Goal: Task Accomplishment & Management: Manage account settings

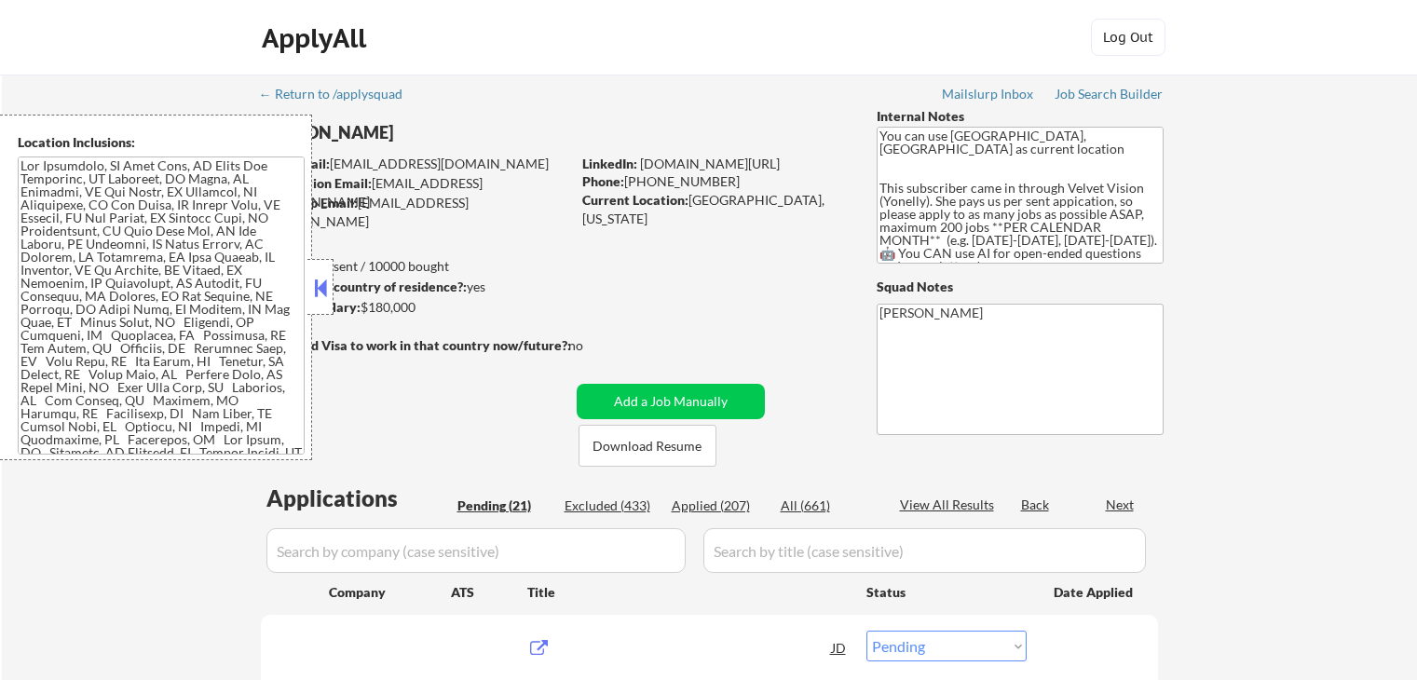
select select ""pending""
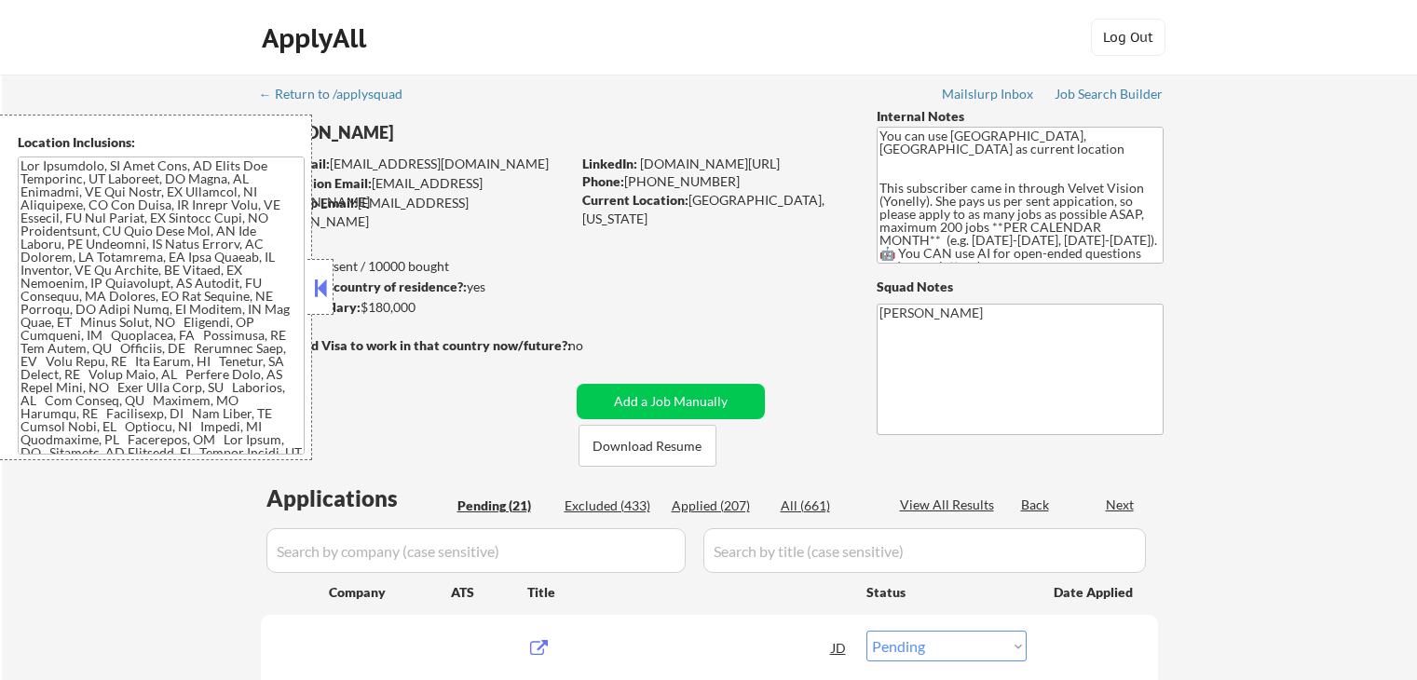
select select ""pending""
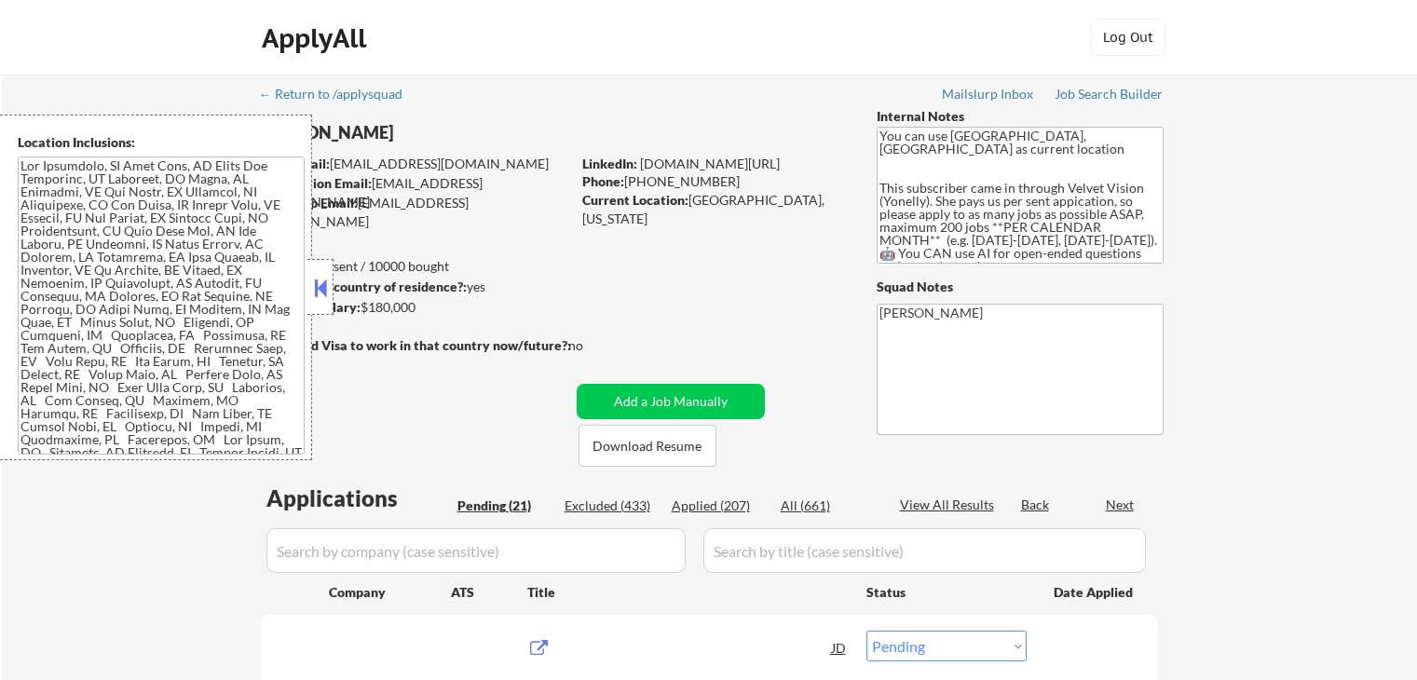
select select ""pending""
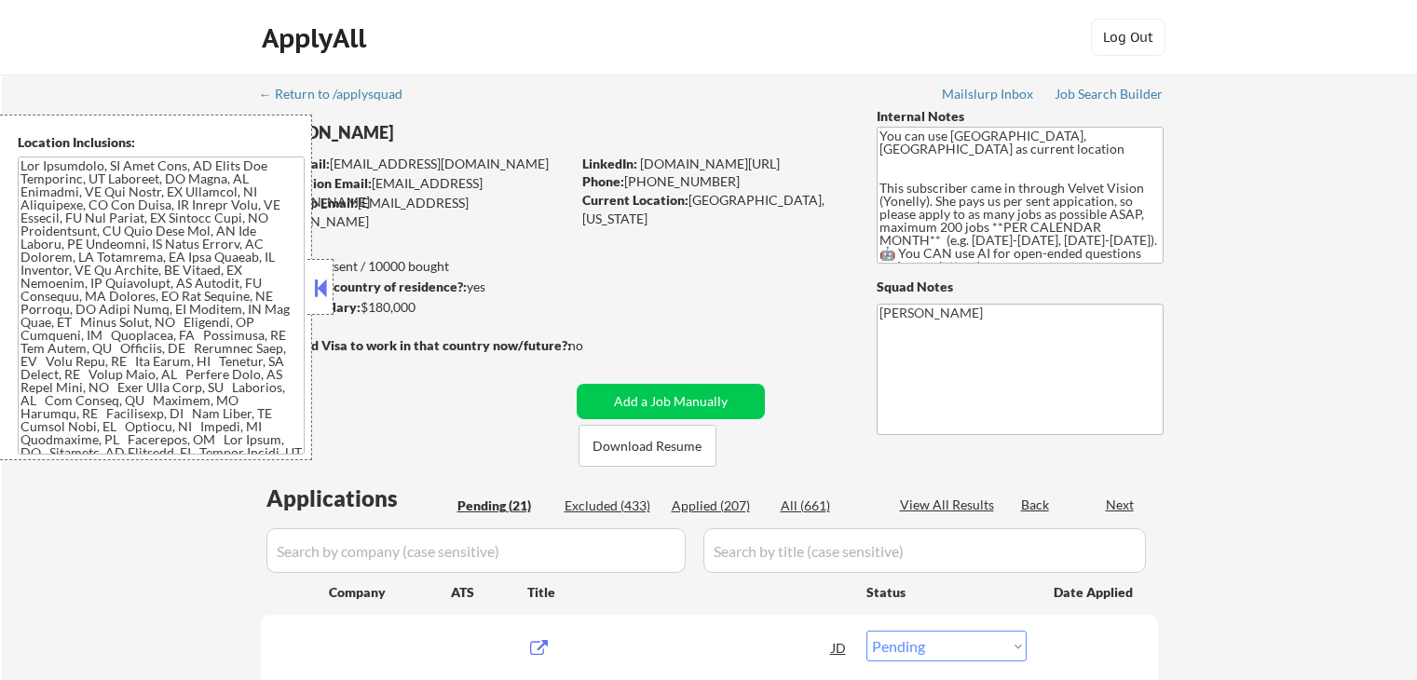
select select ""pending""
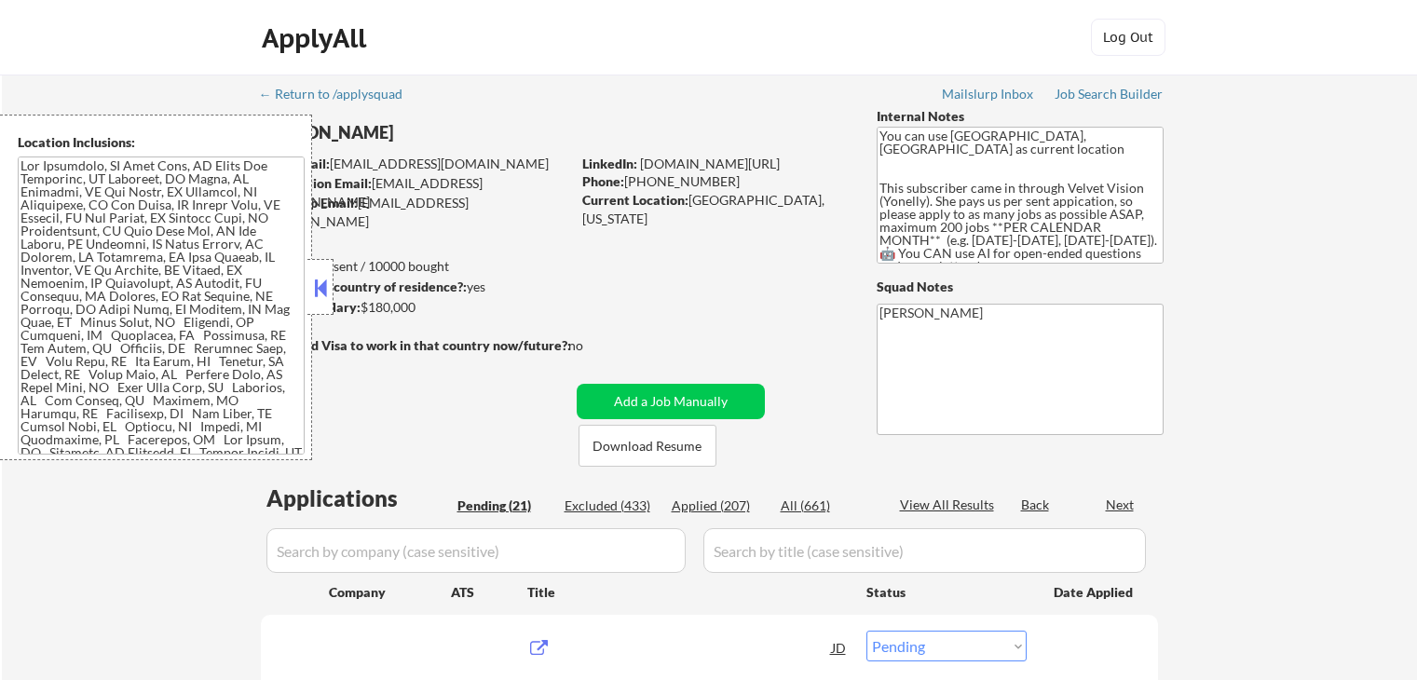
select select ""pending""
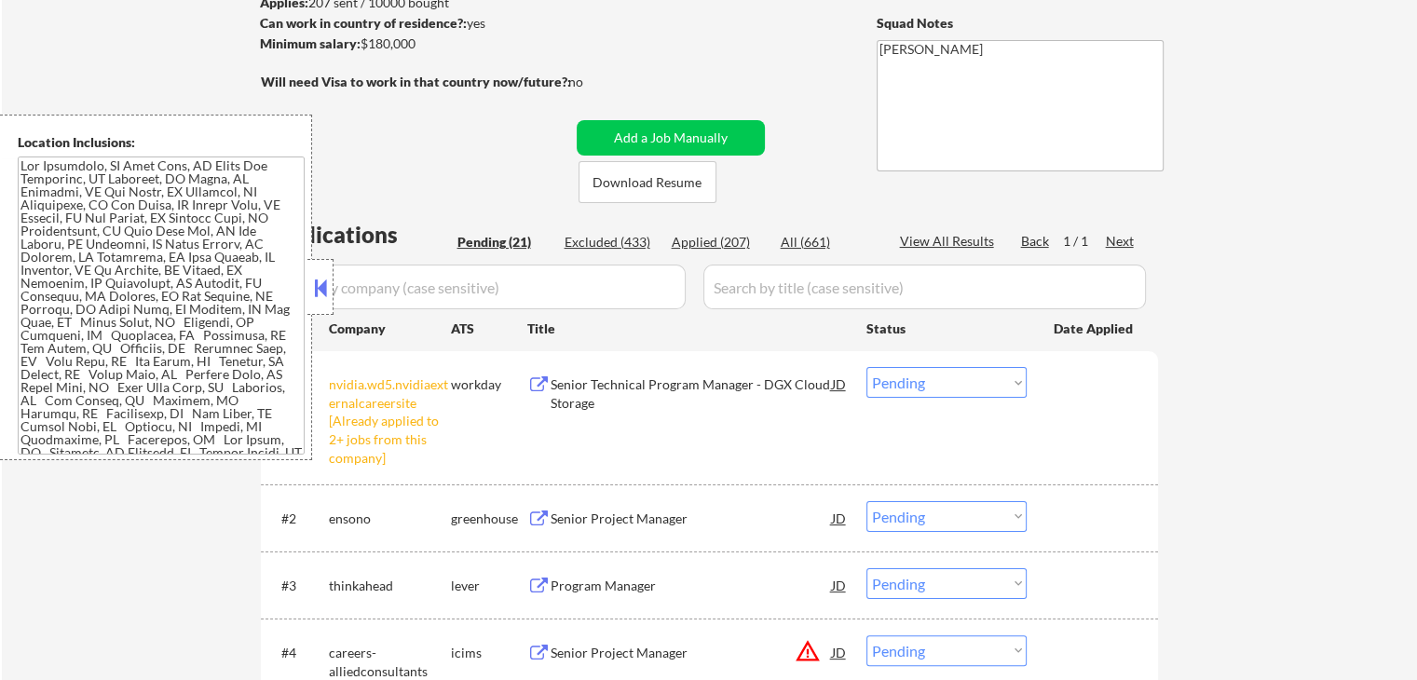
scroll to position [373, 0]
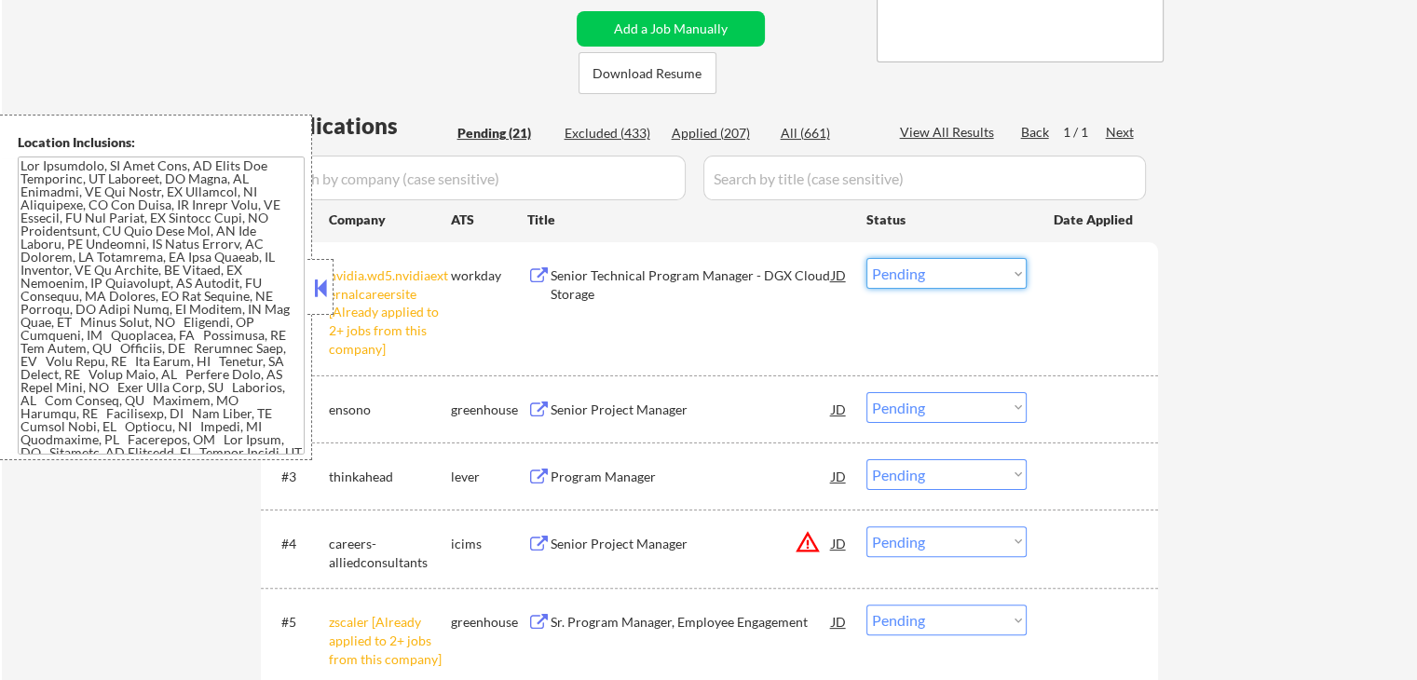
click at [963, 269] on select "Choose an option... Pending Applied Excluded (Questions) Excluded (Expired) Exc…" at bounding box center [946, 273] width 160 height 31
click at [866, 258] on select "Choose an option... Pending Applied Excluded (Questions) Excluded (Expired) Exc…" at bounding box center [946, 273] width 160 height 31
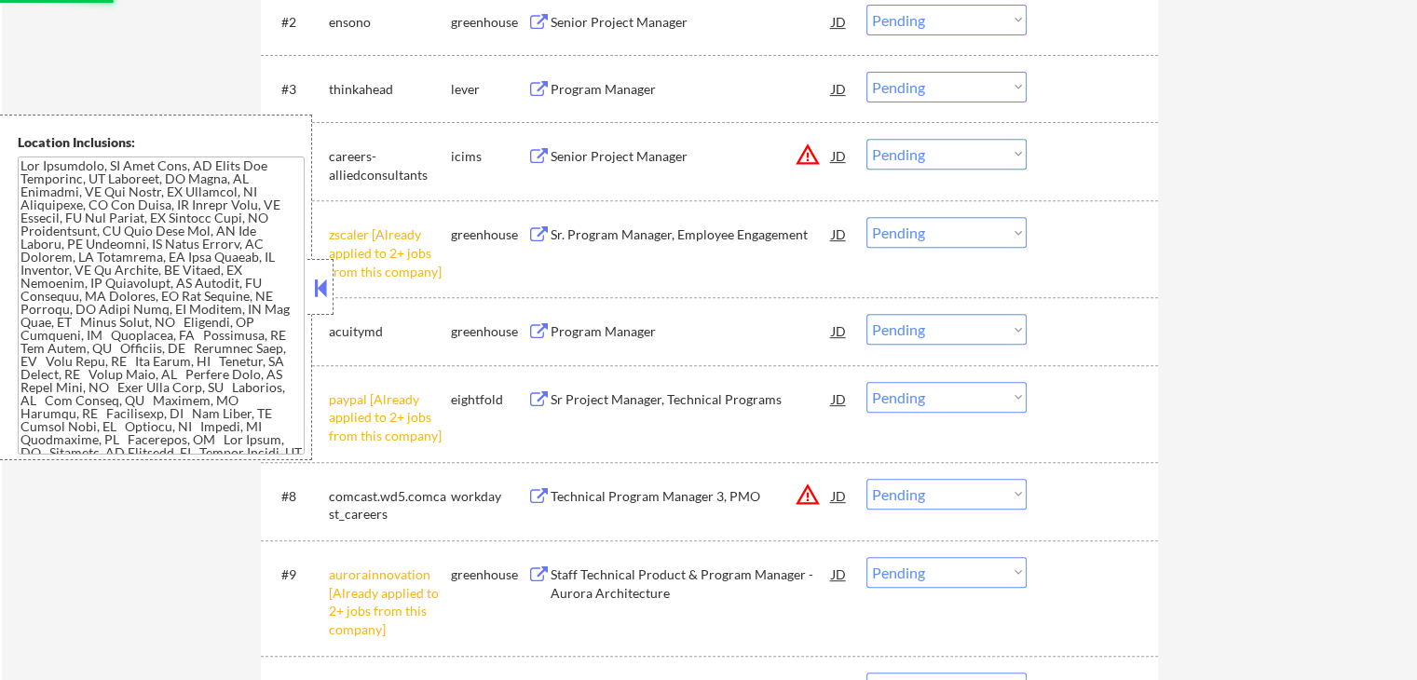
scroll to position [838, 0]
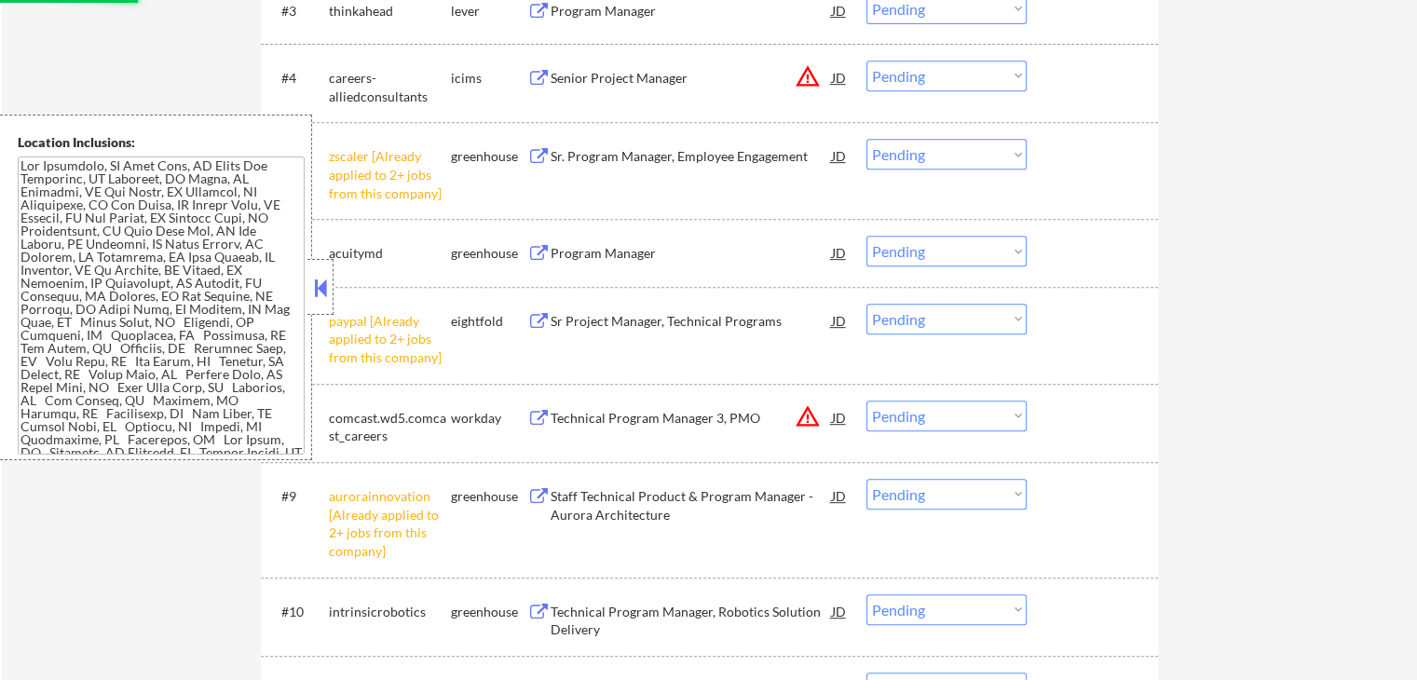
click at [330, 291] on button at bounding box center [320, 288] width 20 height 28
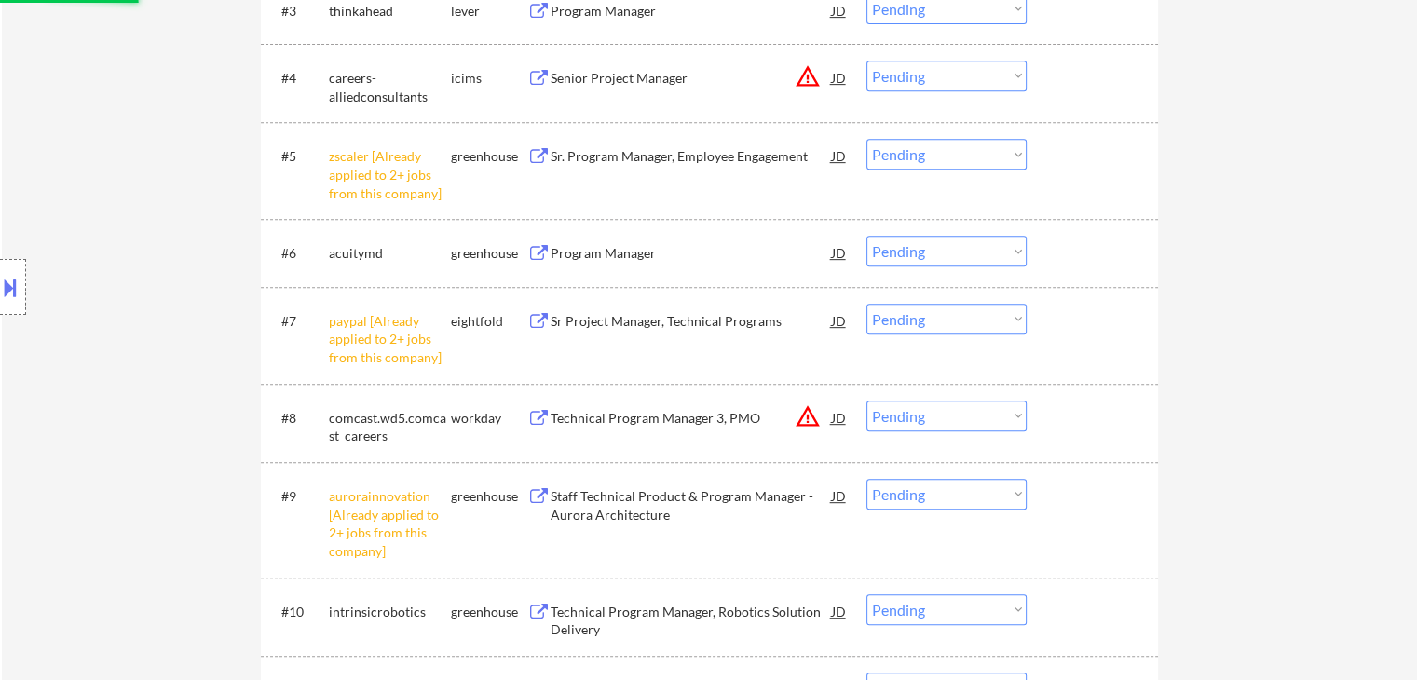
select select ""pending""
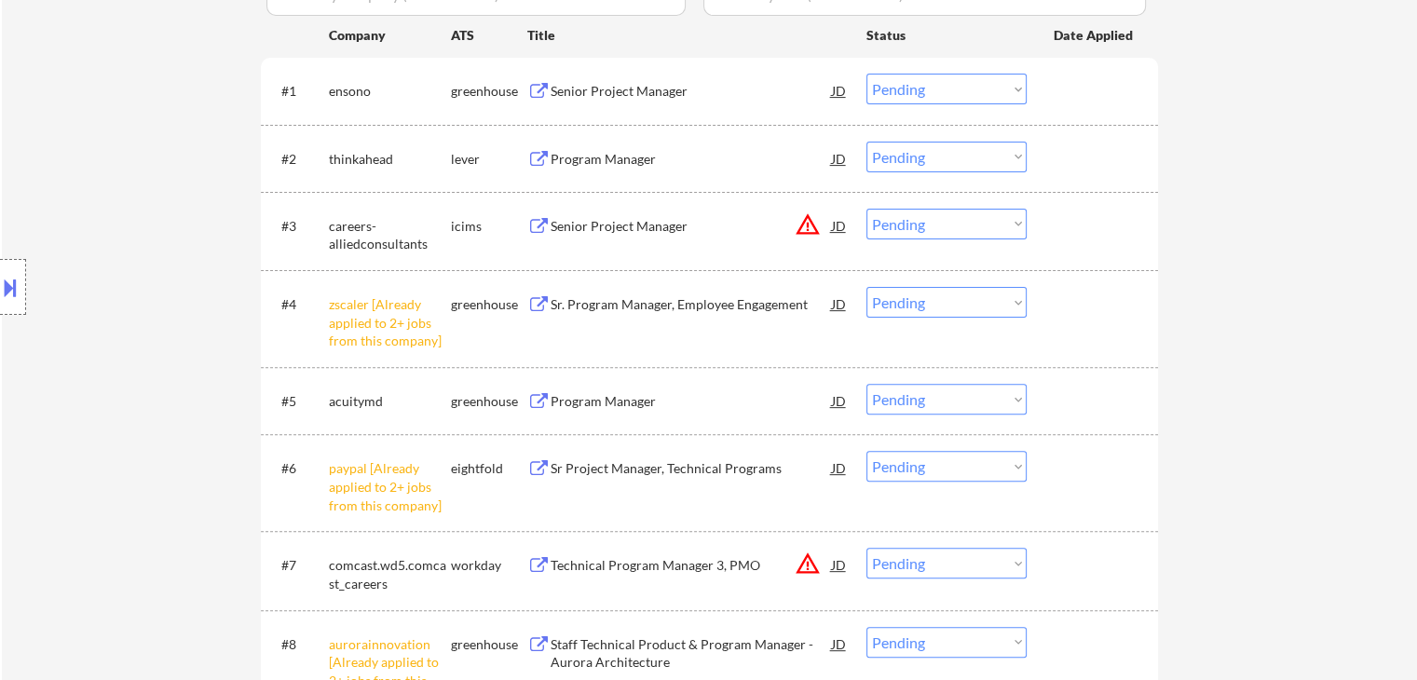
scroll to position [695, 0]
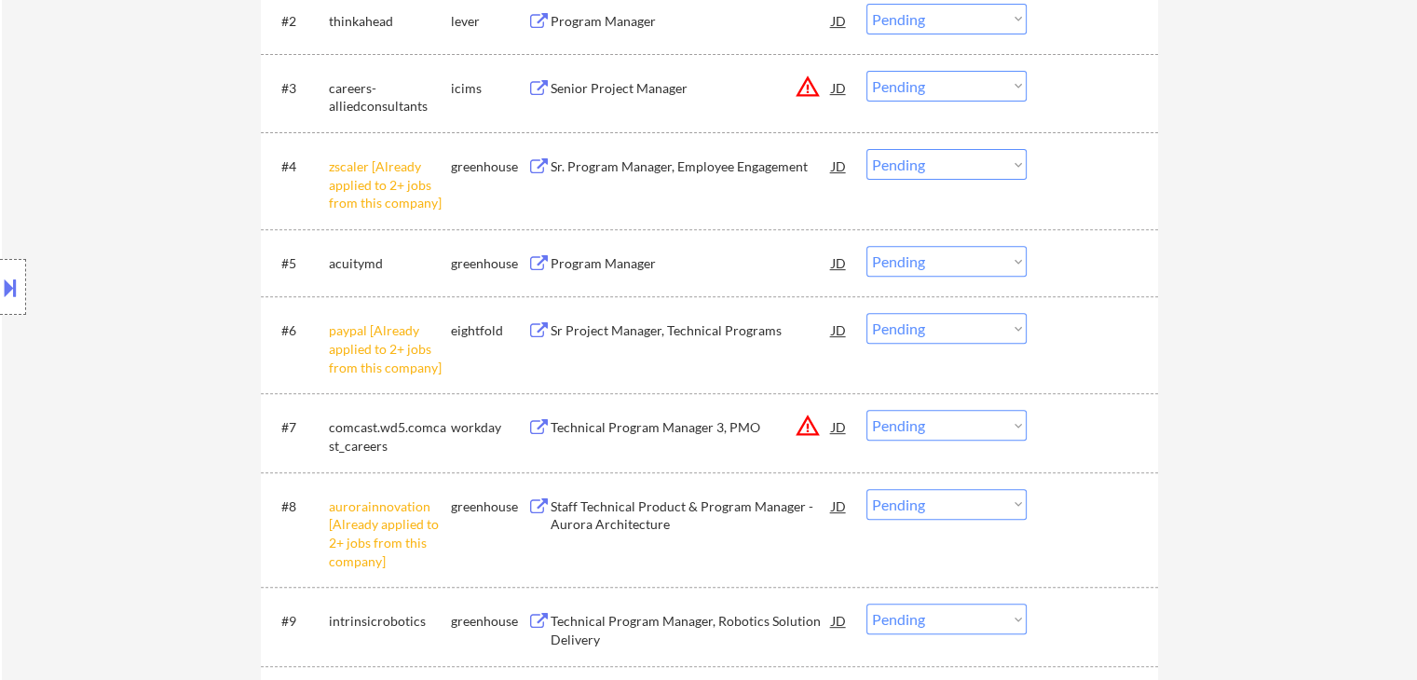
click at [952, 161] on select "Choose an option... Pending Applied Excluded (Questions) Excluded (Expired) Exc…" at bounding box center [946, 164] width 160 height 31
click at [866, 149] on select "Choose an option... Pending Applied Excluded (Questions) Excluded (Expired) Exc…" at bounding box center [946, 164] width 160 height 31
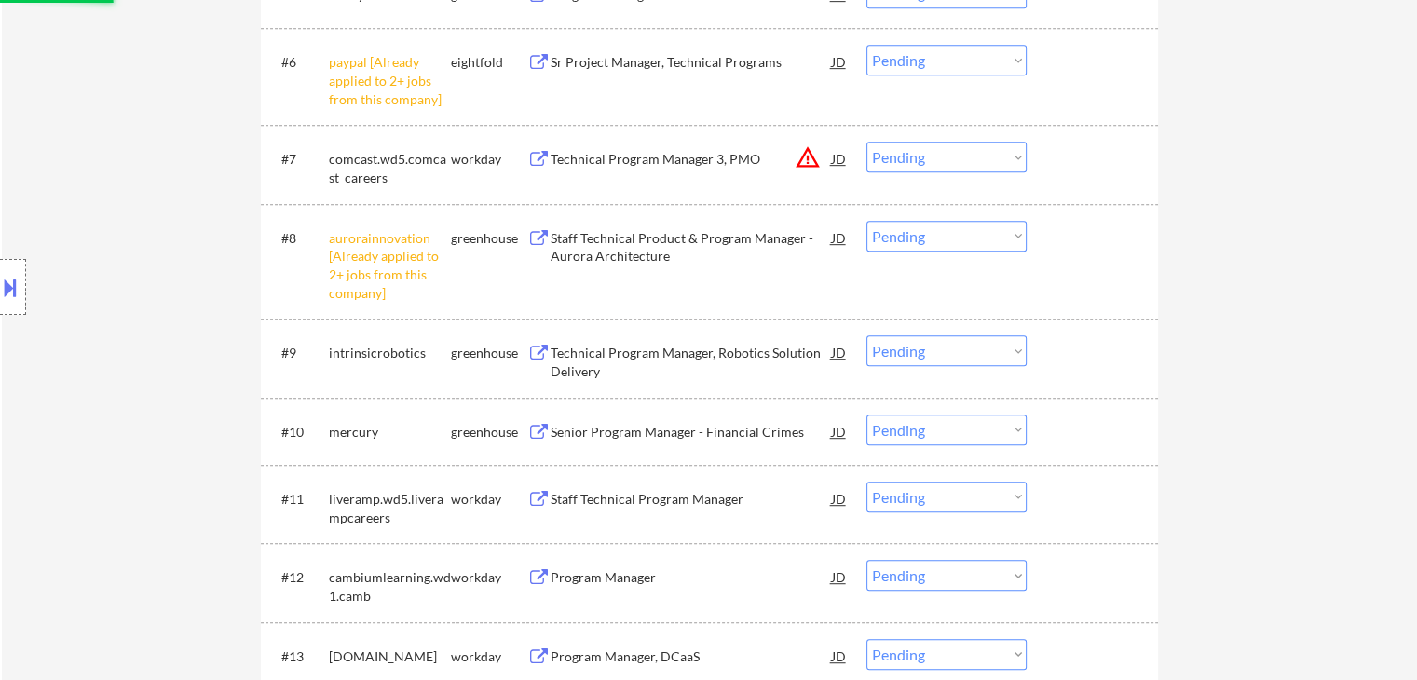
scroll to position [1068, 0]
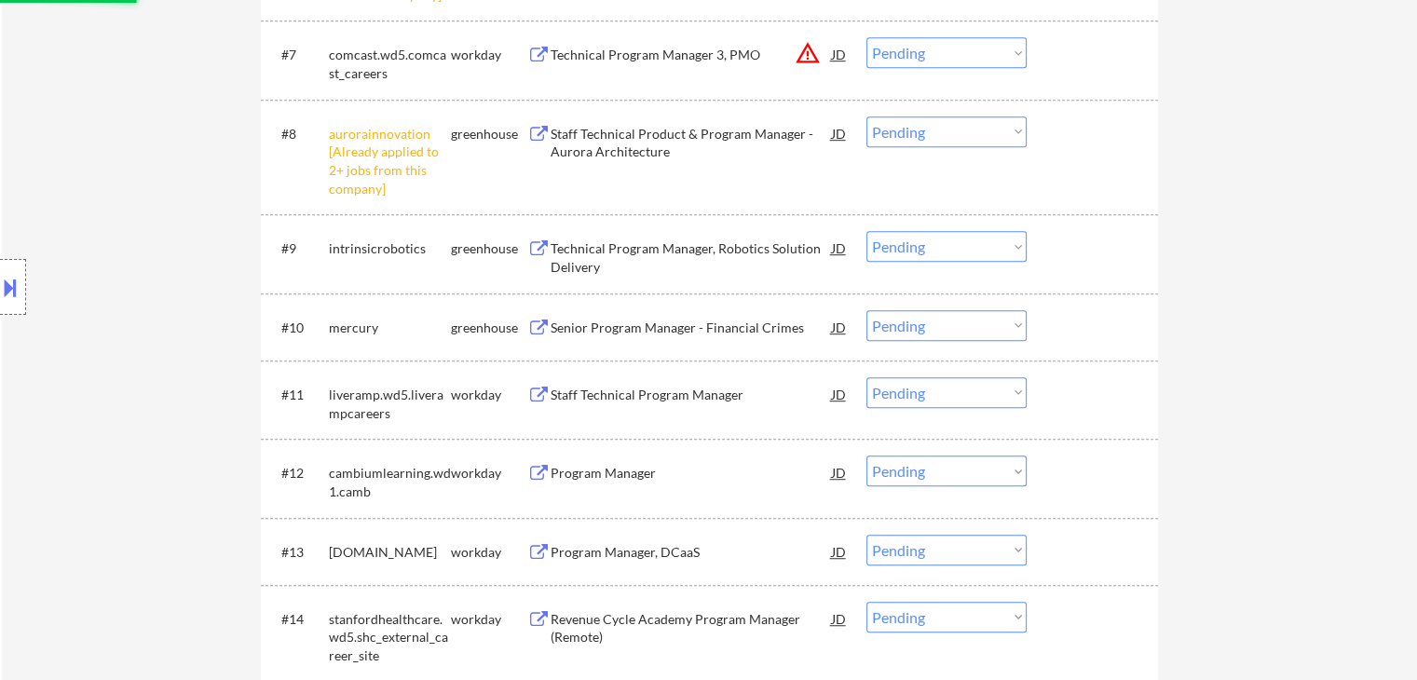
select select ""pending""
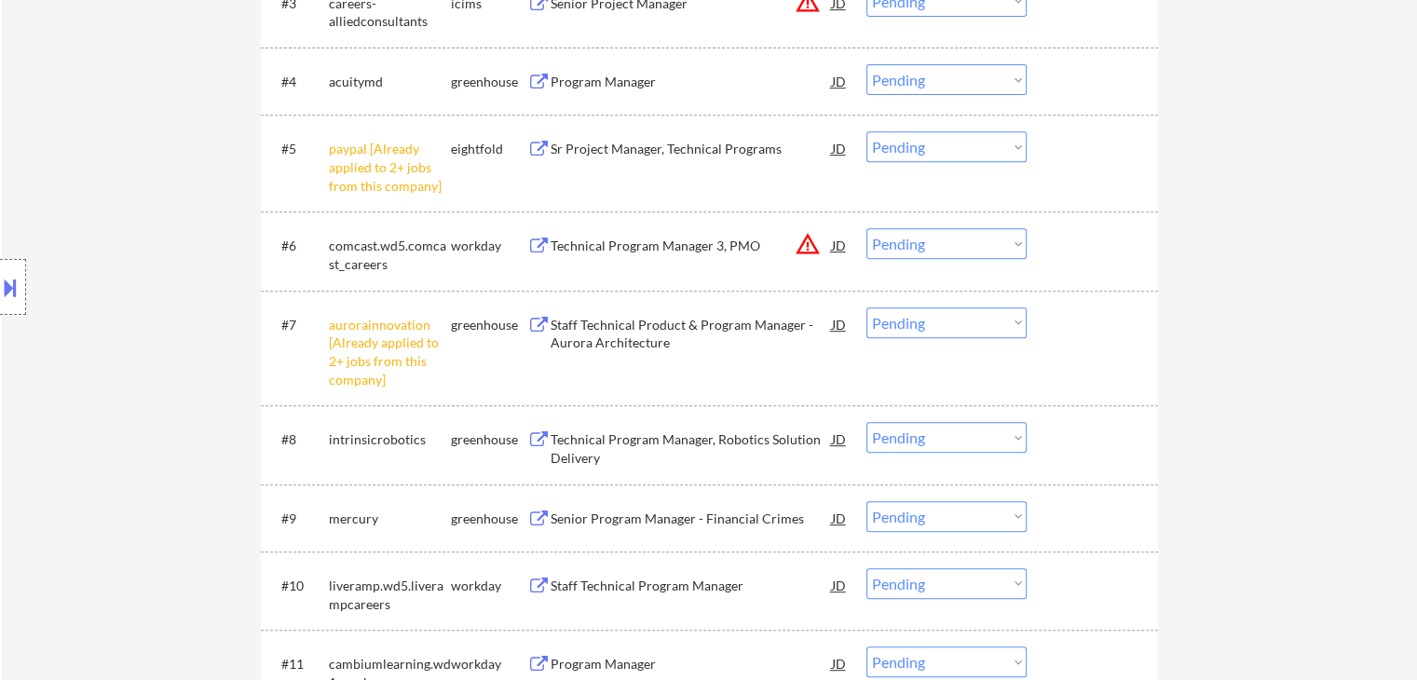
scroll to position [881, 0]
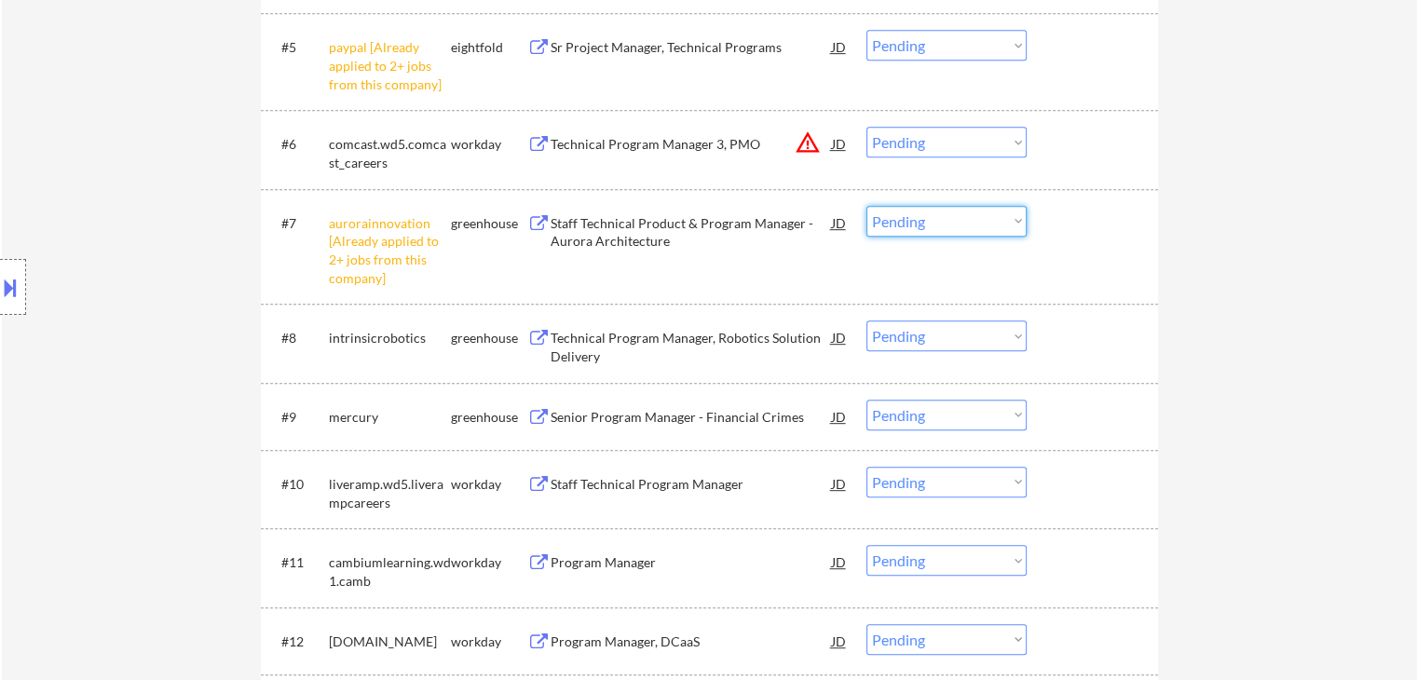
click at [930, 219] on select "Choose an option... Pending Applied Excluded (Questions) Excluded (Expired) Exc…" at bounding box center [946, 221] width 160 height 31
click at [866, 206] on select "Choose an option... Pending Applied Excluded (Questions) Excluded (Expired) Exc…" at bounding box center [946, 221] width 160 height 31
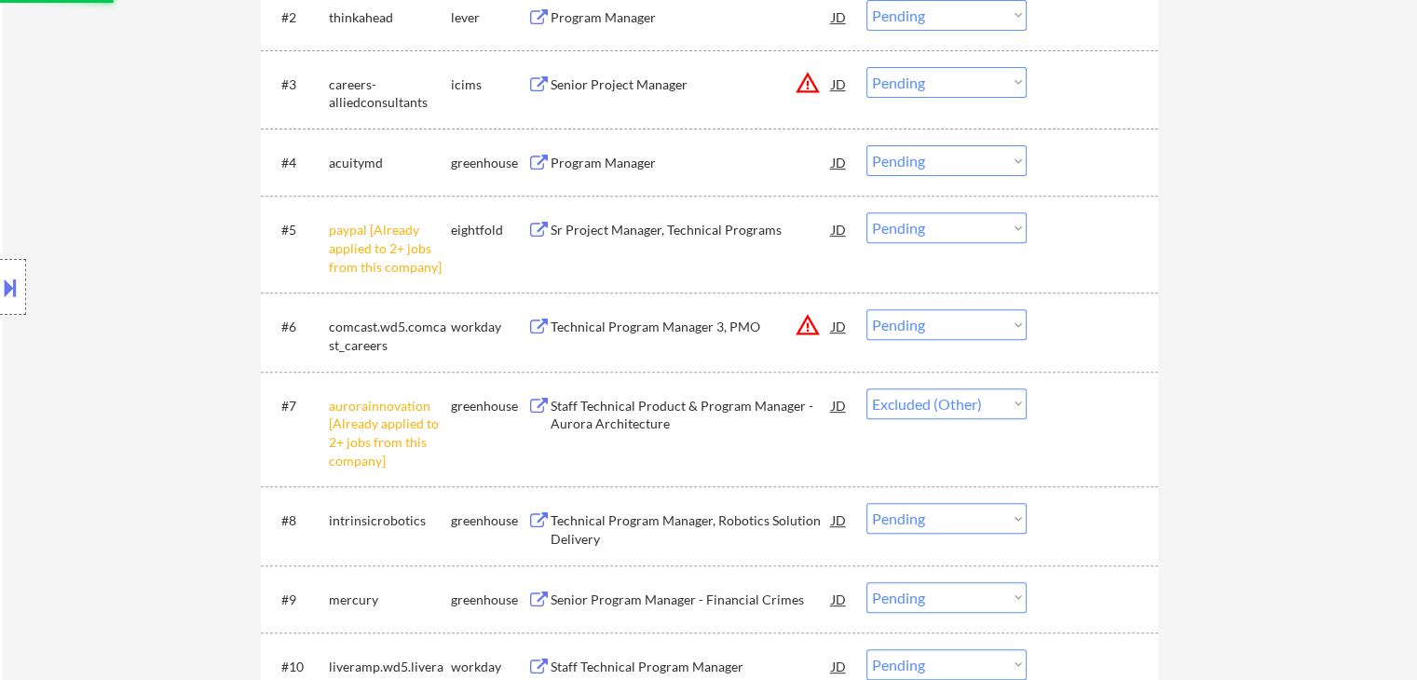
scroll to position [695, 0]
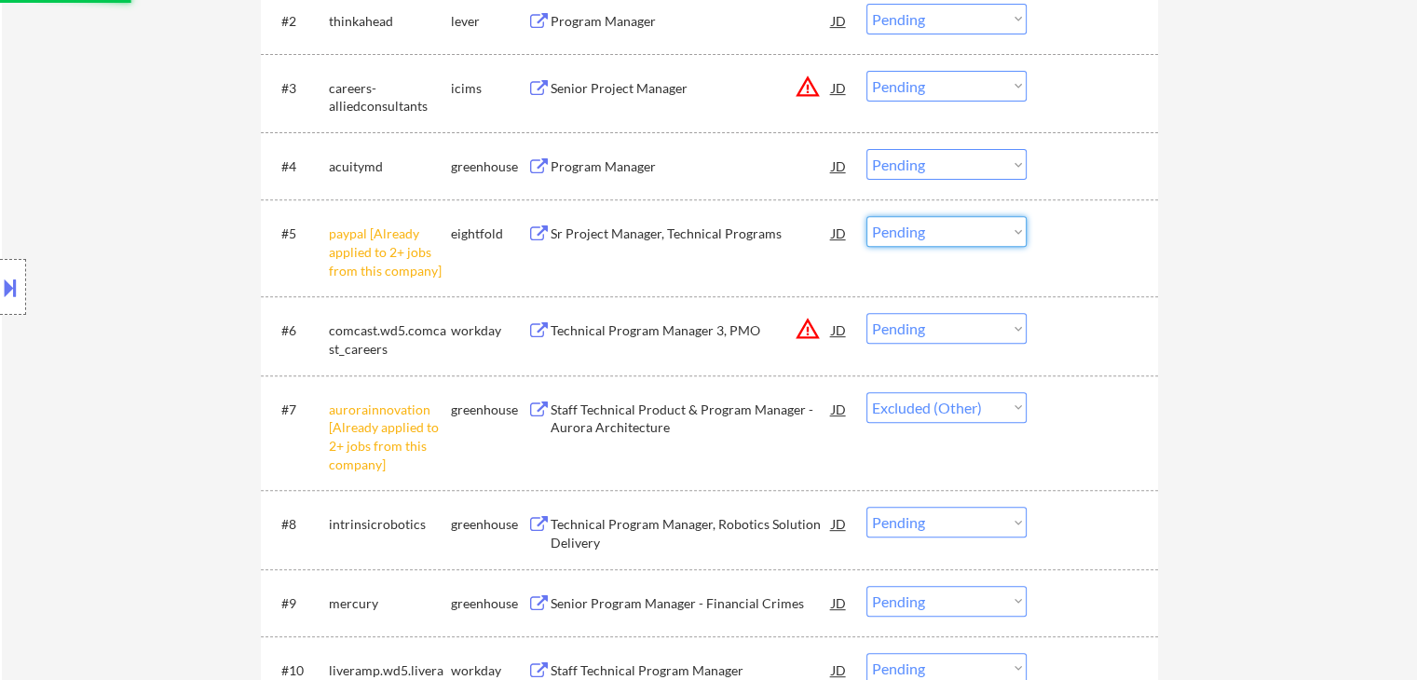
click at [945, 225] on select "Choose an option... Pending Applied Excluded (Questions) Excluded (Expired) Exc…" at bounding box center [946, 231] width 160 height 31
select select ""pending""
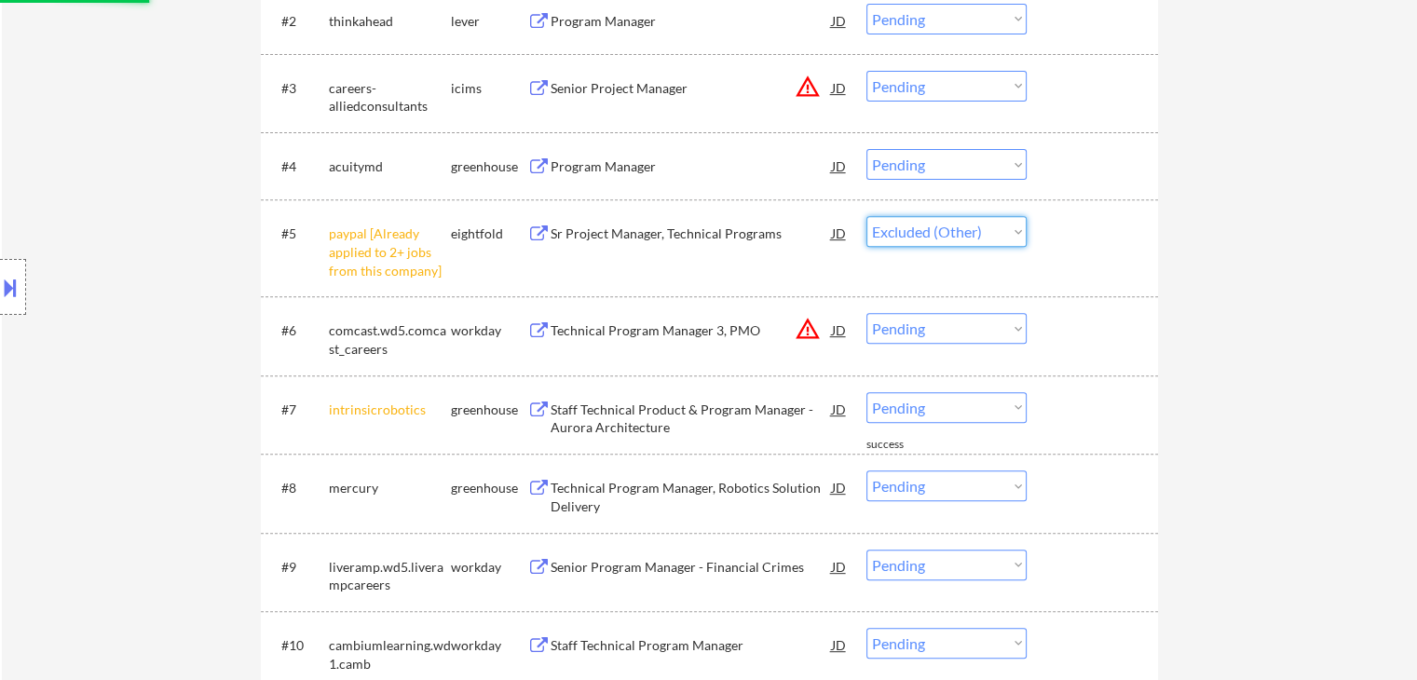
click at [866, 216] on select "Choose an option... Pending Applied Excluded (Questions) Excluded (Expired) Exc…" at bounding box center [946, 231] width 160 height 31
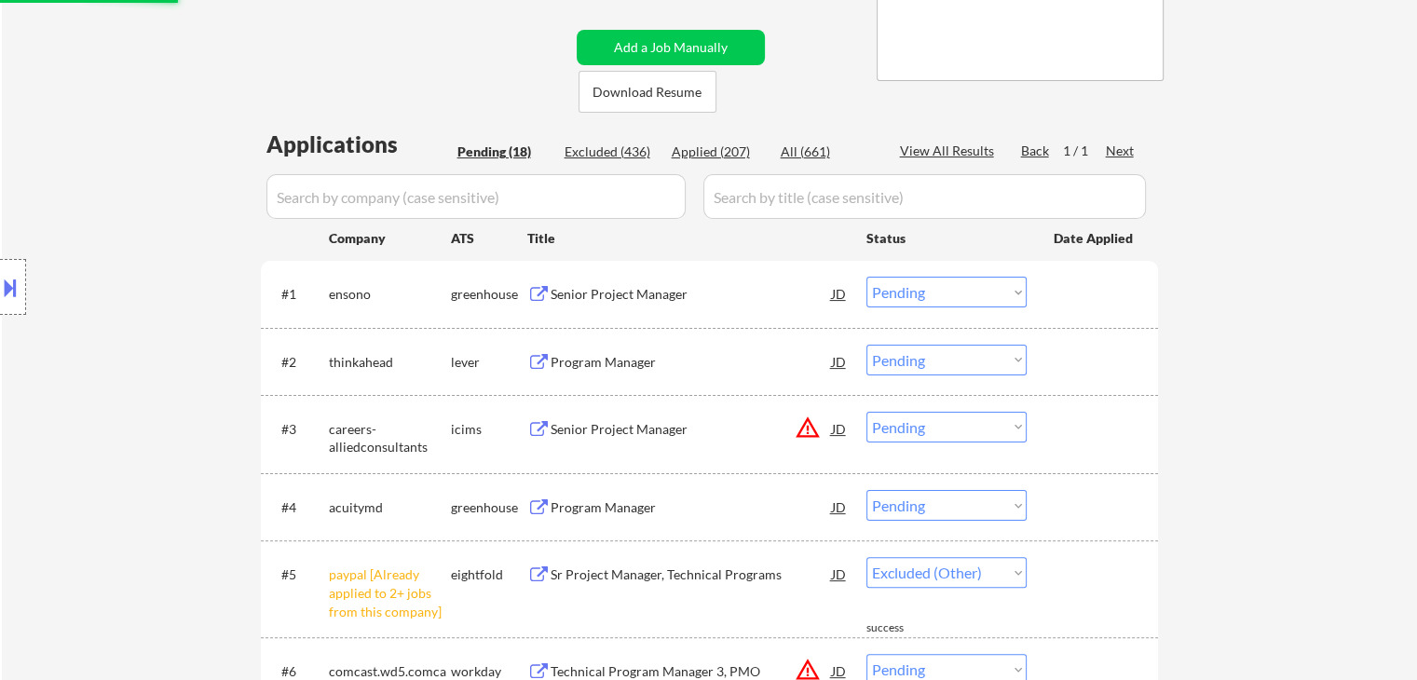
scroll to position [322, 0]
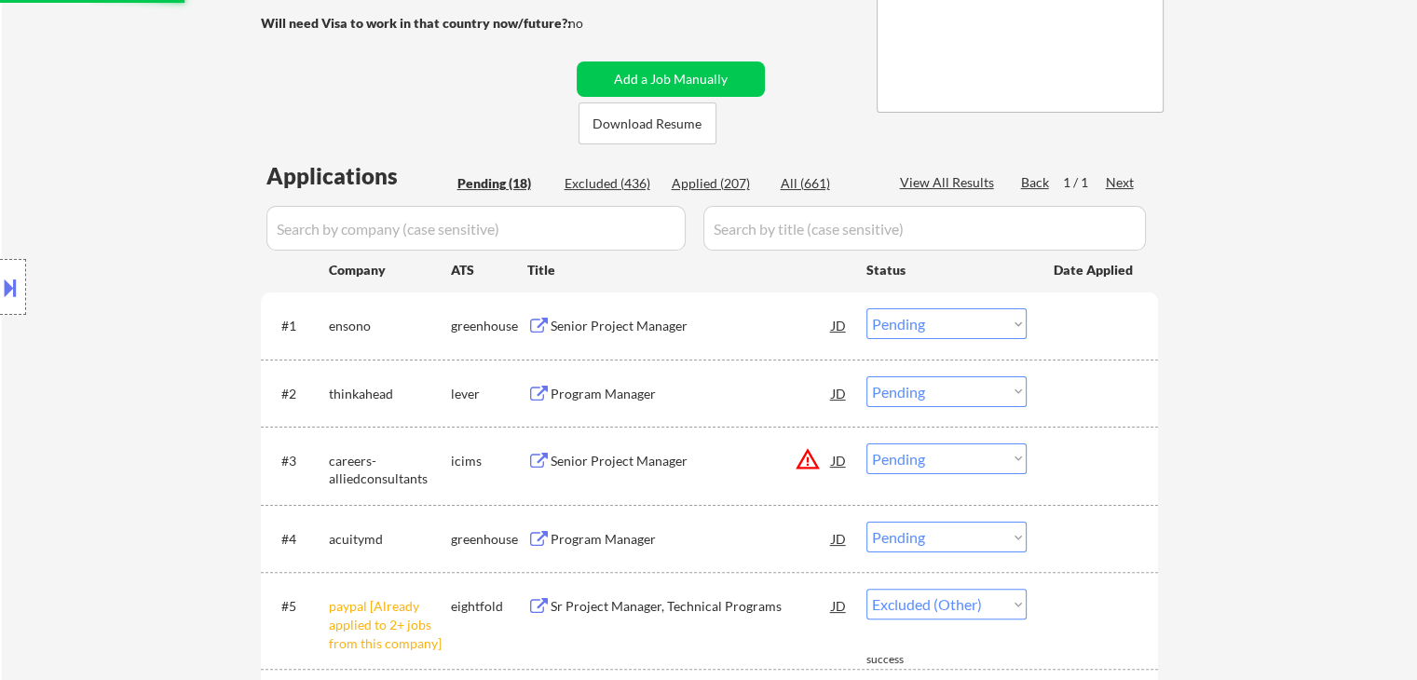
select select ""pending""
click at [567, 325] on div "Senior Project Manager" at bounding box center [691, 326] width 281 height 19
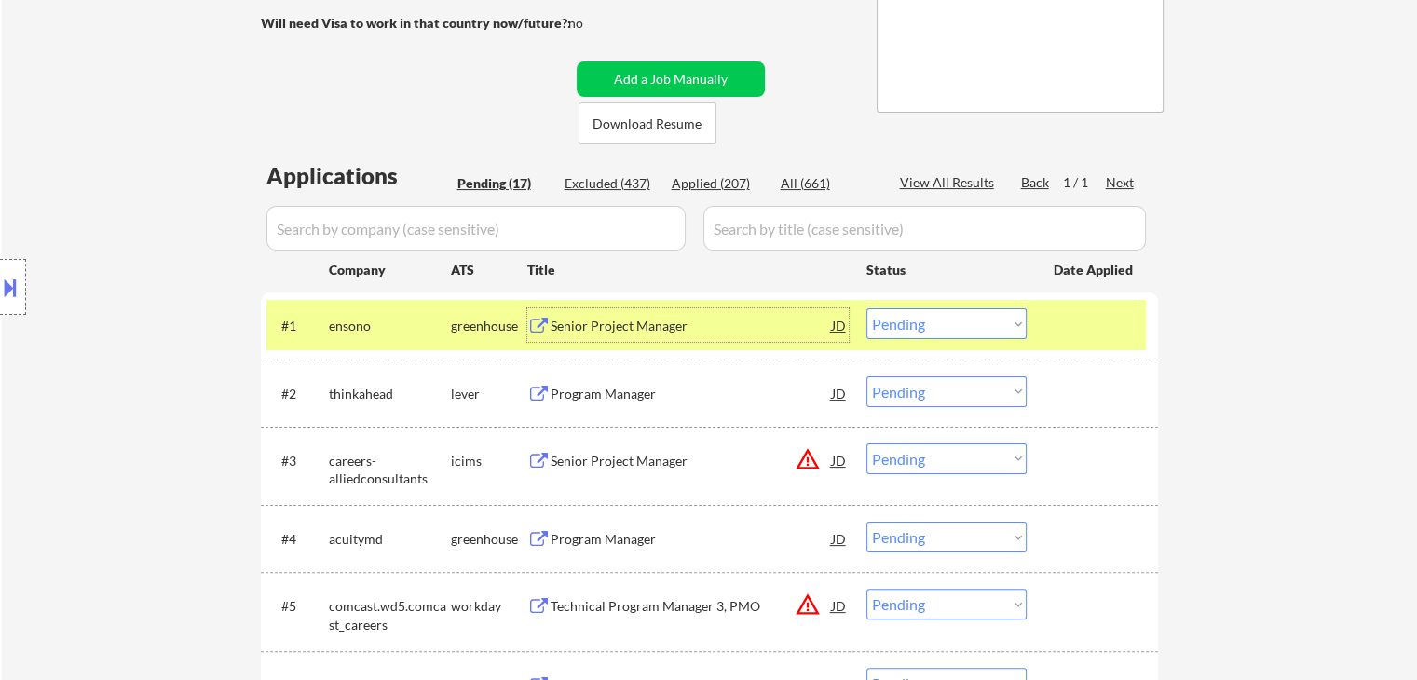
click at [582, 388] on div "Program Manager" at bounding box center [691, 394] width 281 height 19
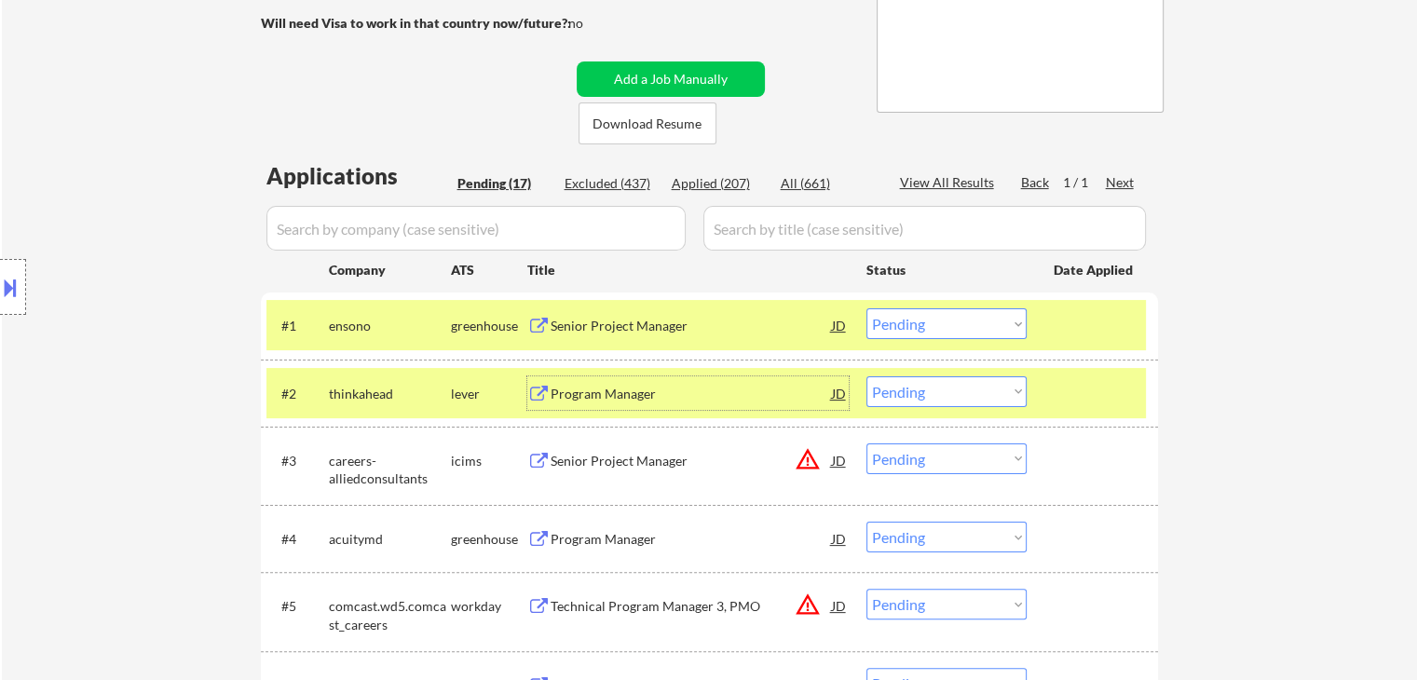
click at [516, 526] on div "greenhouse" at bounding box center [489, 539] width 76 height 34
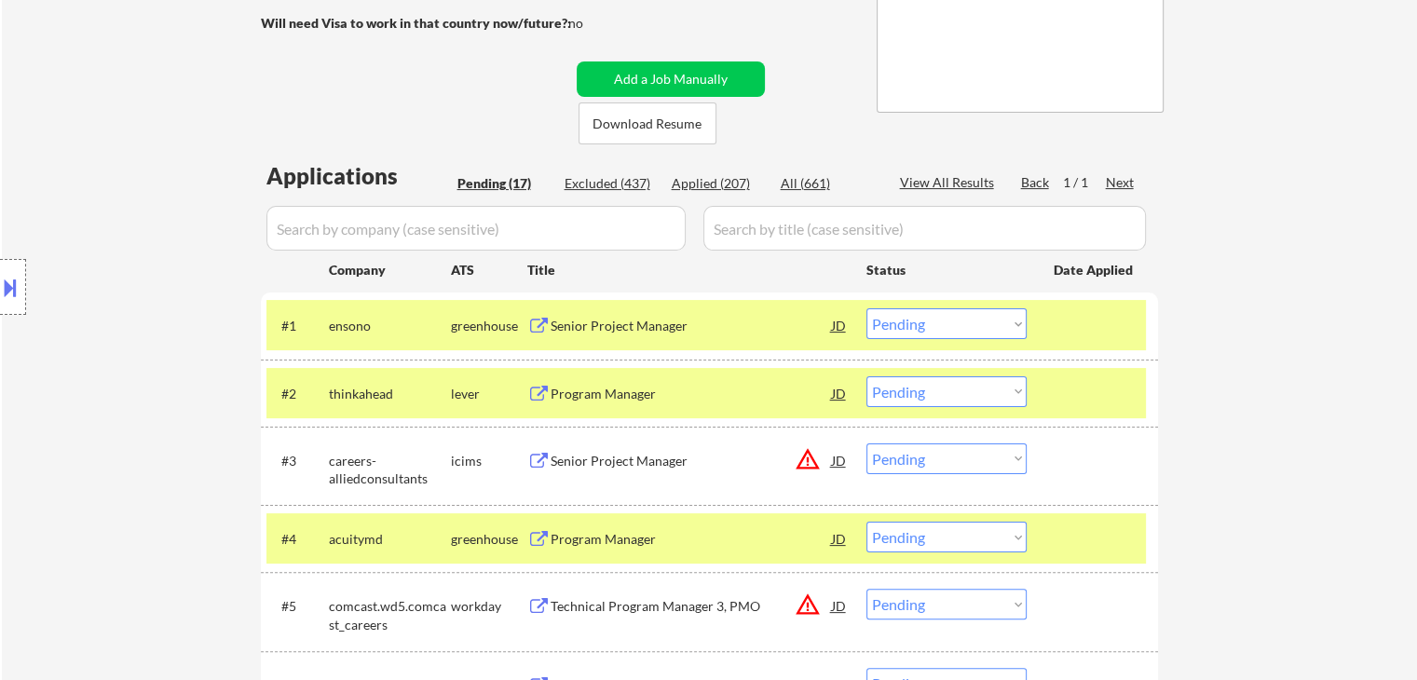
click at [565, 526] on div "Program Manager" at bounding box center [691, 539] width 281 height 34
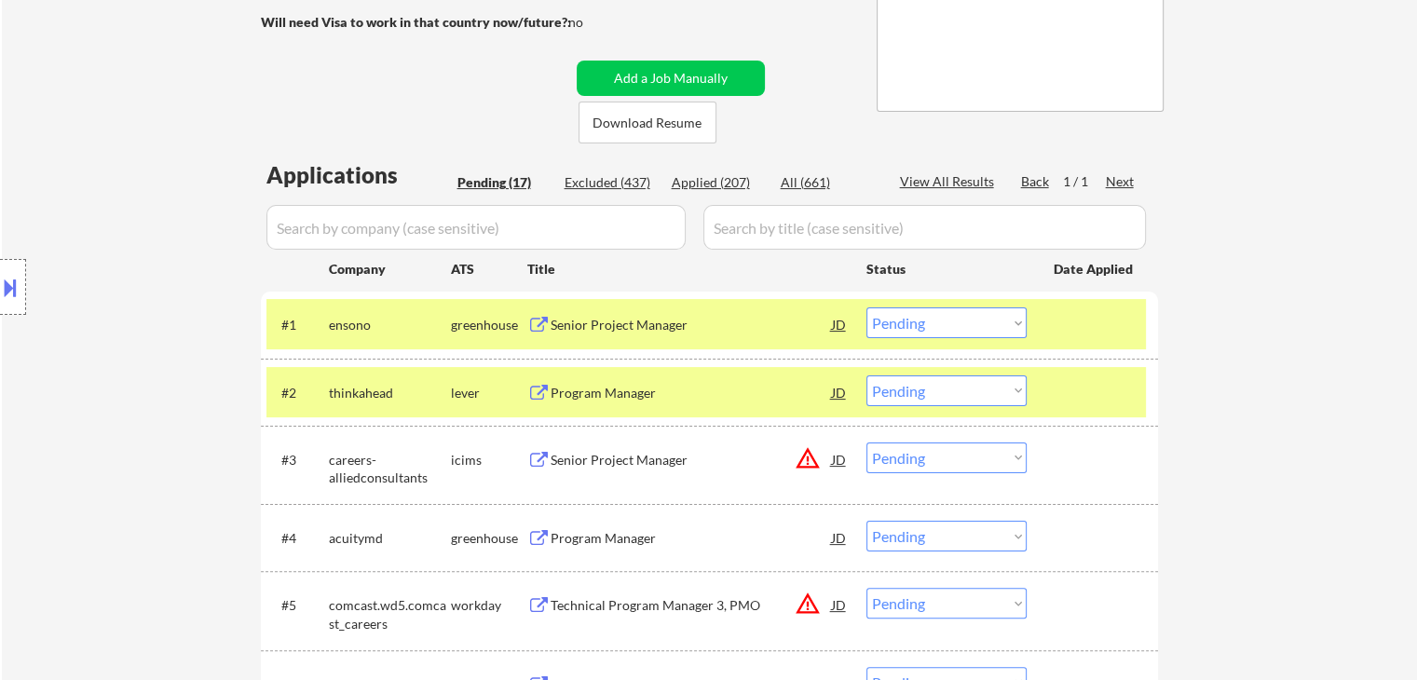
scroll to position [416, 0]
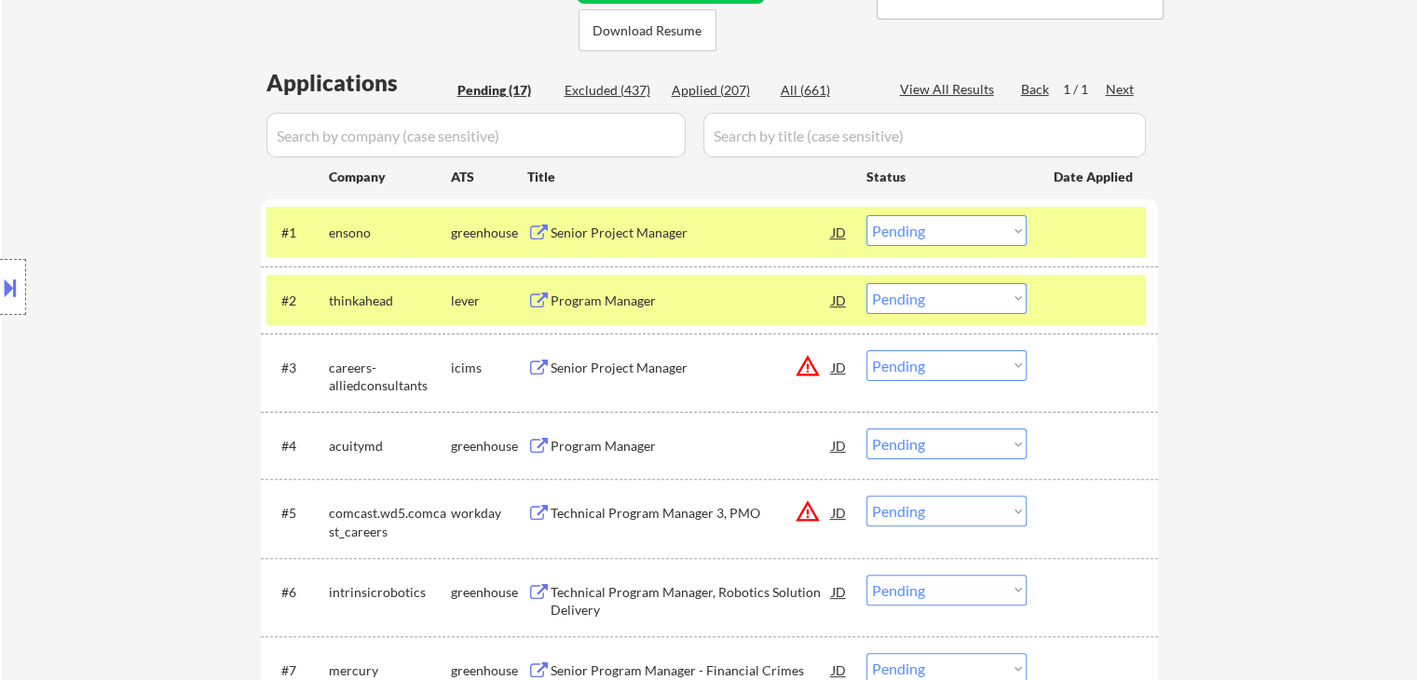
drag, startPoint x: 950, startPoint y: 299, endPoint x: 959, endPoint y: 310, distance: 14.0
click at [950, 299] on select "Choose an option... Pending Applied Excluded (Questions) Excluded (Expired) Exc…" at bounding box center [946, 298] width 160 height 31
click at [866, 283] on select "Choose an option... Pending Applied Excluded (Questions) Excluded (Expired) Exc…" at bounding box center [946, 298] width 160 height 31
click at [974, 235] on select "Choose an option... Pending Applied Excluded (Questions) Excluded (Expired) Exc…" at bounding box center [946, 230] width 160 height 31
select select ""pending""
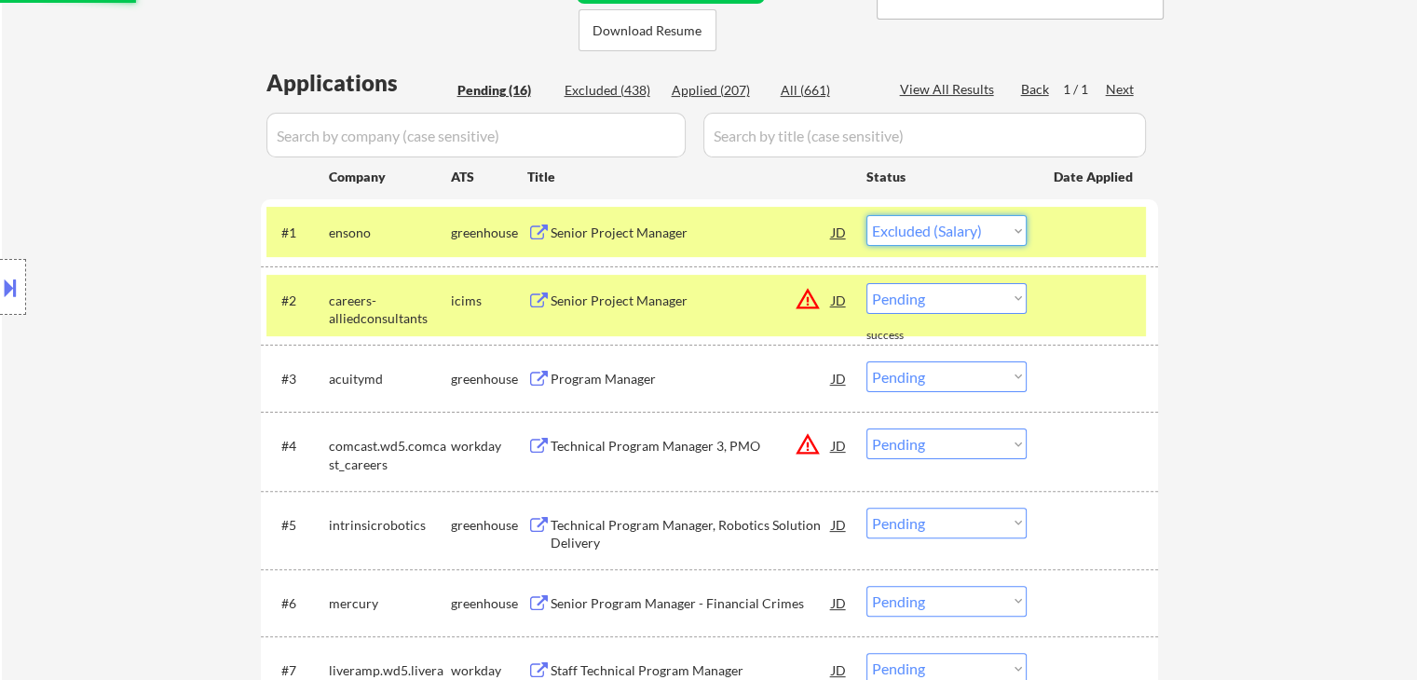
click at [866, 215] on select "Choose an option... Pending Applied Excluded (Questions) Excluded (Expired) Exc…" at bounding box center [946, 230] width 160 height 31
select select ""pending""
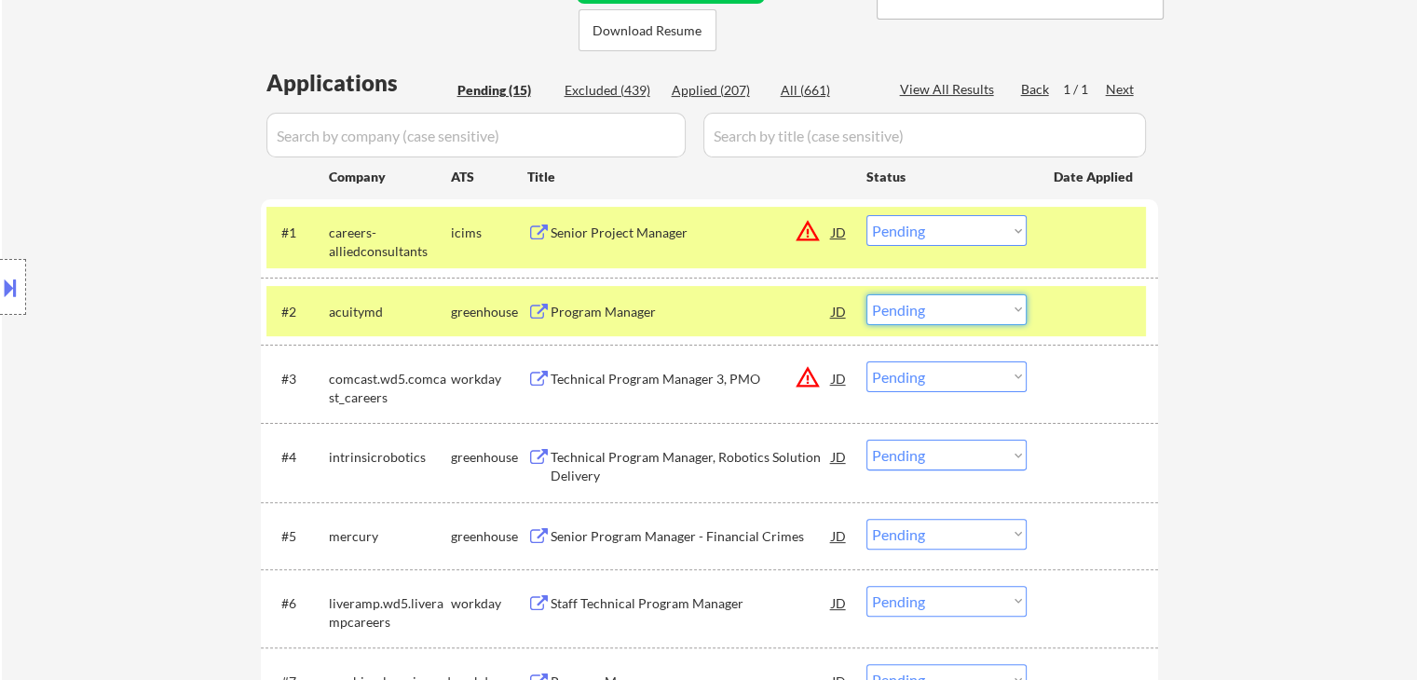
click at [919, 314] on select "Choose an option... Pending Applied Excluded (Questions) Excluded (Expired) Exc…" at bounding box center [946, 309] width 160 height 31
click at [866, 294] on select "Choose an option... Pending Applied Excluded (Questions) Excluded (Expired) Exc…" at bounding box center [946, 309] width 160 height 31
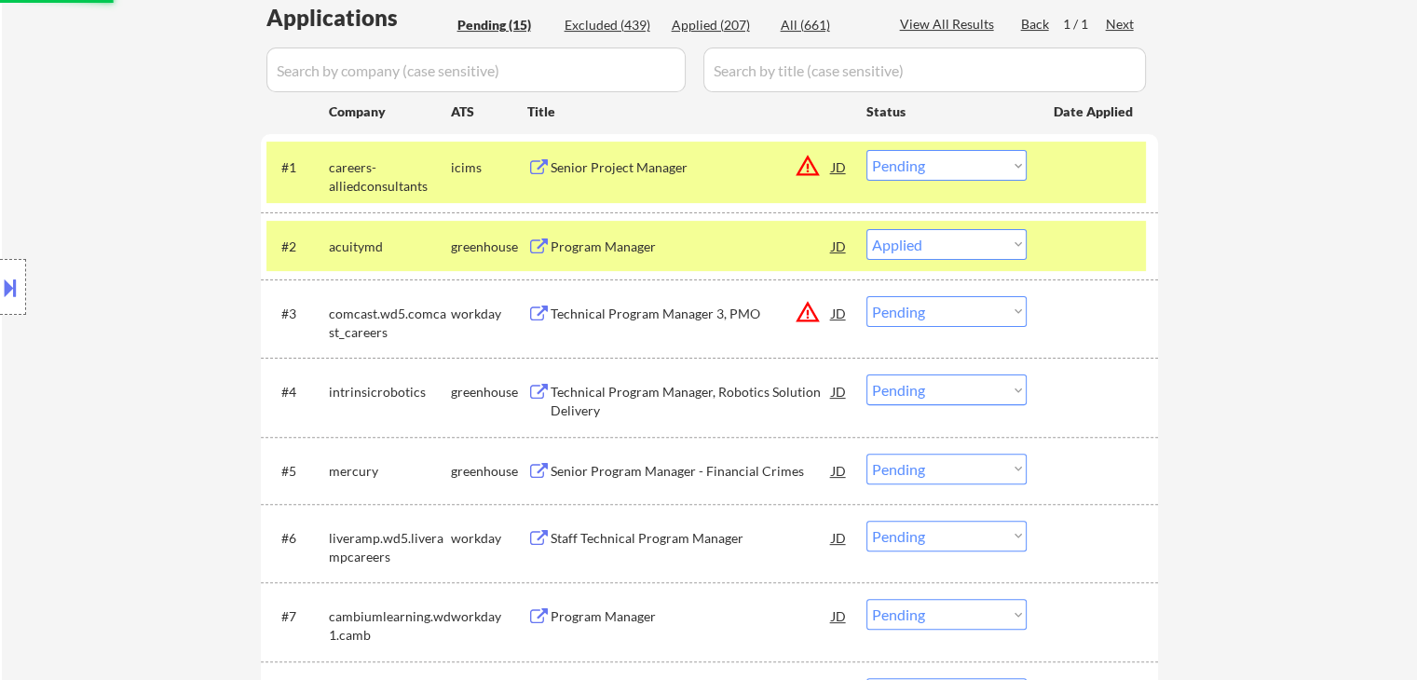
scroll to position [509, 0]
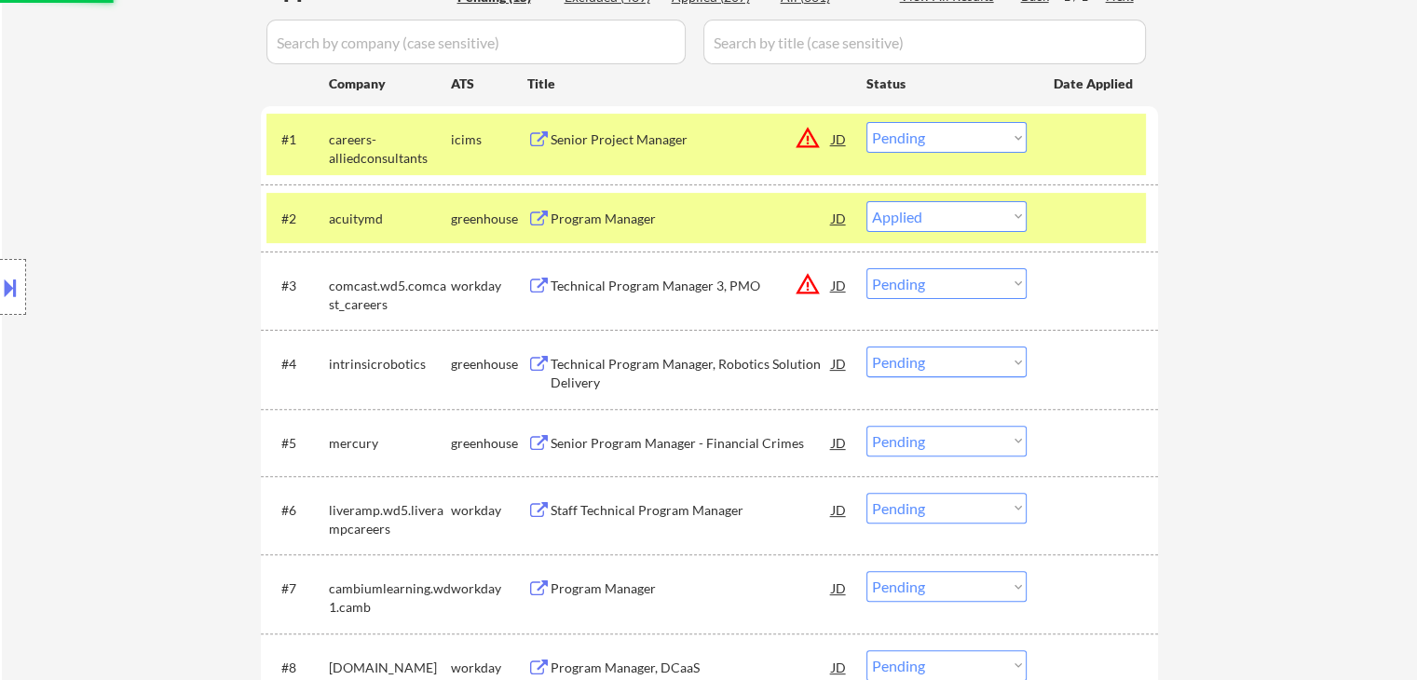
click at [628, 356] on div "Technical Program Manager, Robotics Solution Delivery" at bounding box center [691, 373] width 281 height 36
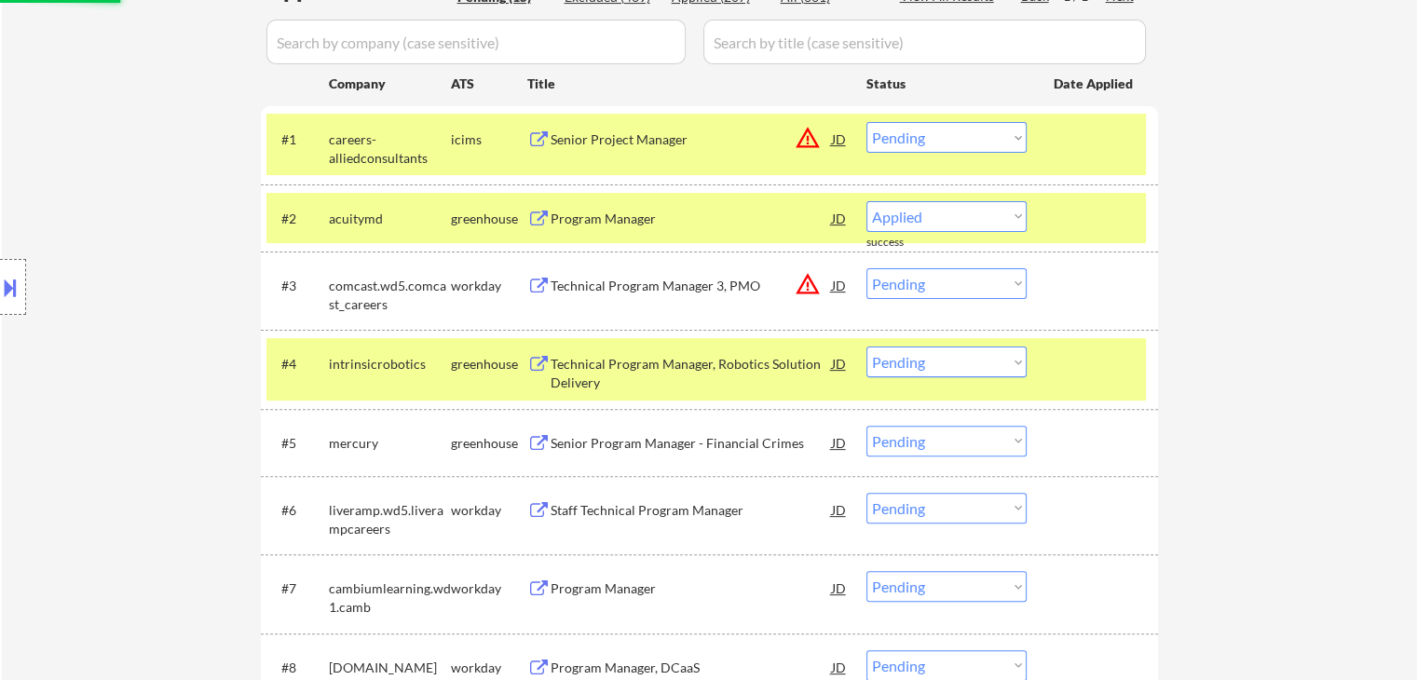
select select ""pending""
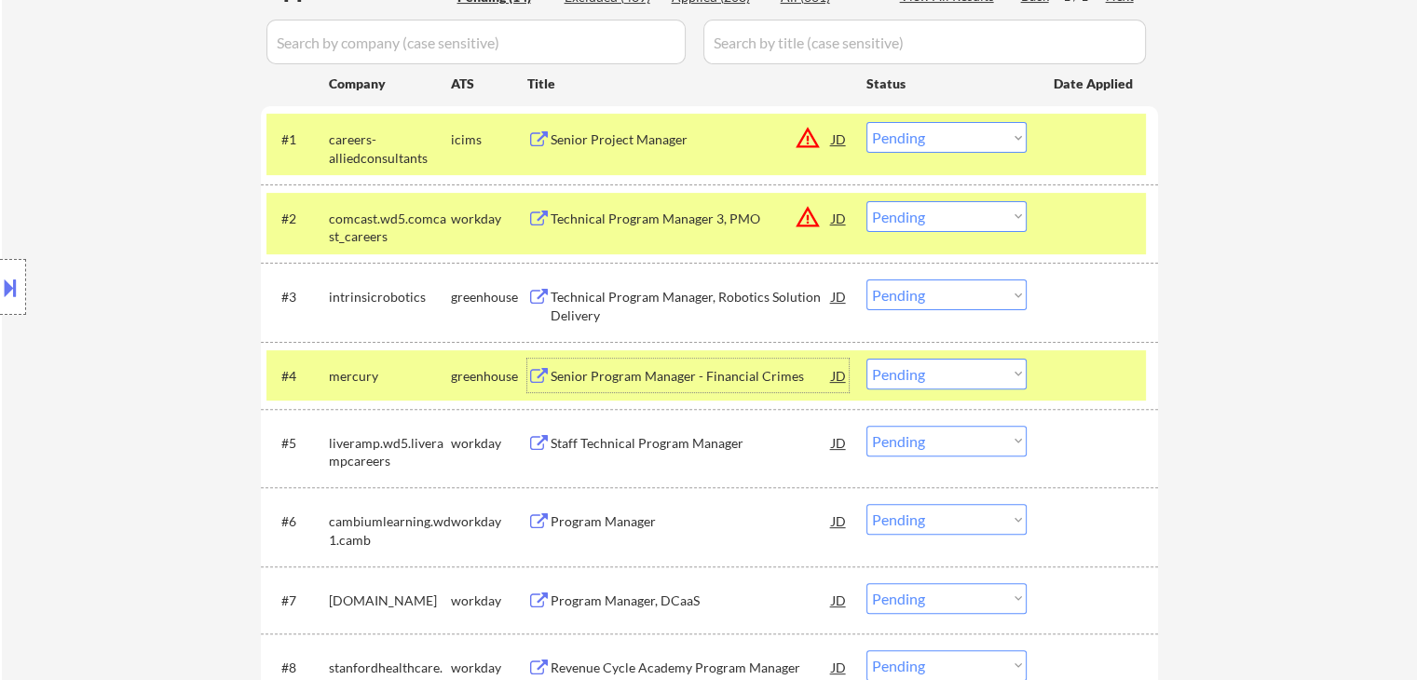
click at [906, 290] on select "Choose an option... Pending Applied Excluded (Questions) Excluded (Expired) Exc…" at bounding box center [946, 294] width 160 height 31
click at [866, 279] on select "Choose an option... Pending Applied Excluded (Questions) Excluded (Expired) Exc…" at bounding box center [946, 294] width 160 height 31
click at [678, 359] on div "Senior Program Manager - Financial Crimes" at bounding box center [691, 376] width 281 height 34
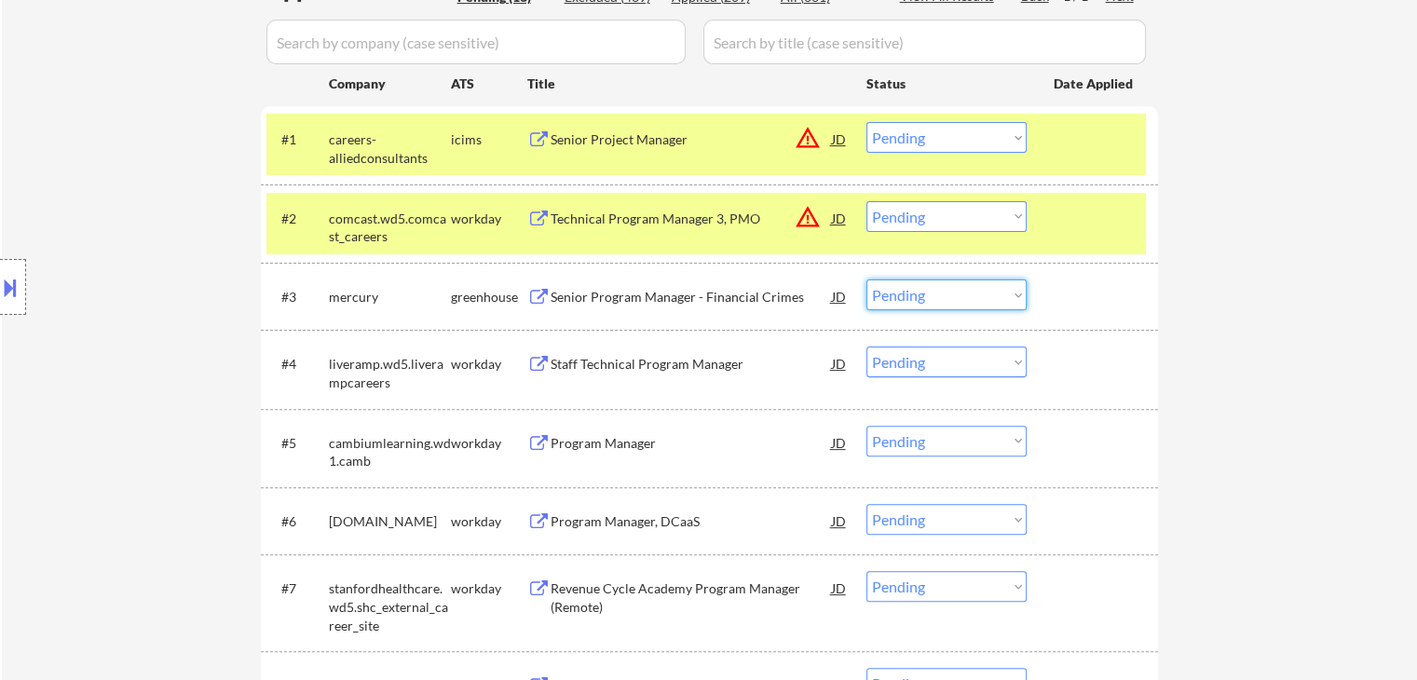
click at [942, 295] on select "Choose an option... Pending Applied Excluded (Questions) Excluded (Expired) Exc…" at bounding box center [946, 294] width 160 height 31
click at [866, 279] on select "Choose an option... Pending Applied Excluded (Questions) Excluded (Expired) Exc…" at bounding box center [946, 294] width 160 height 31
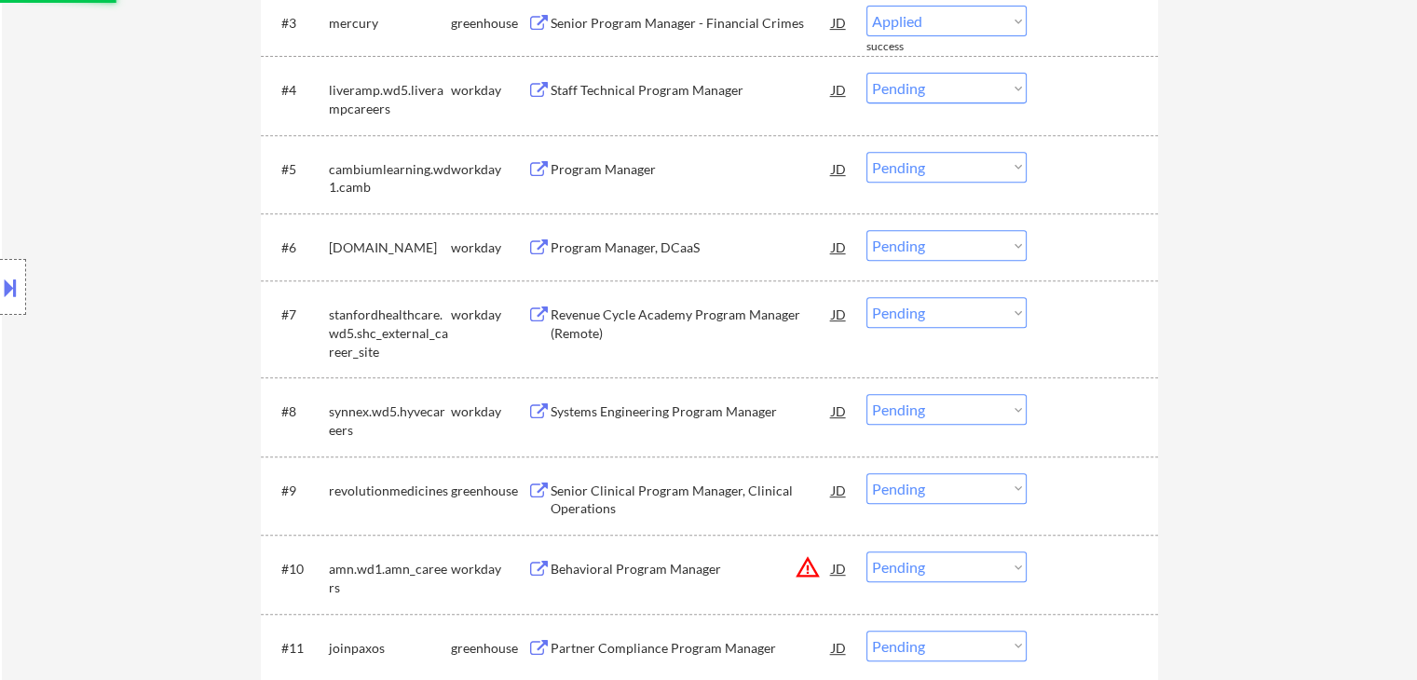
scroll to position [788, 0]
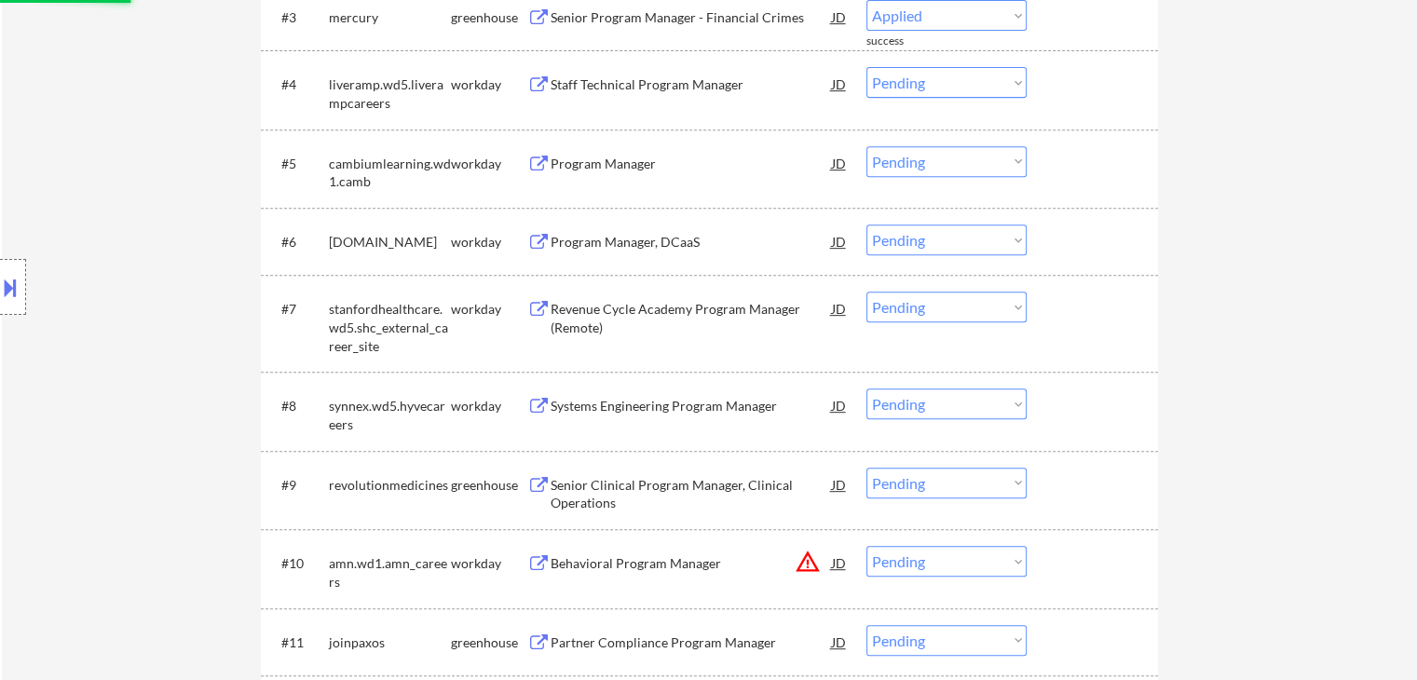
select select ""pending""
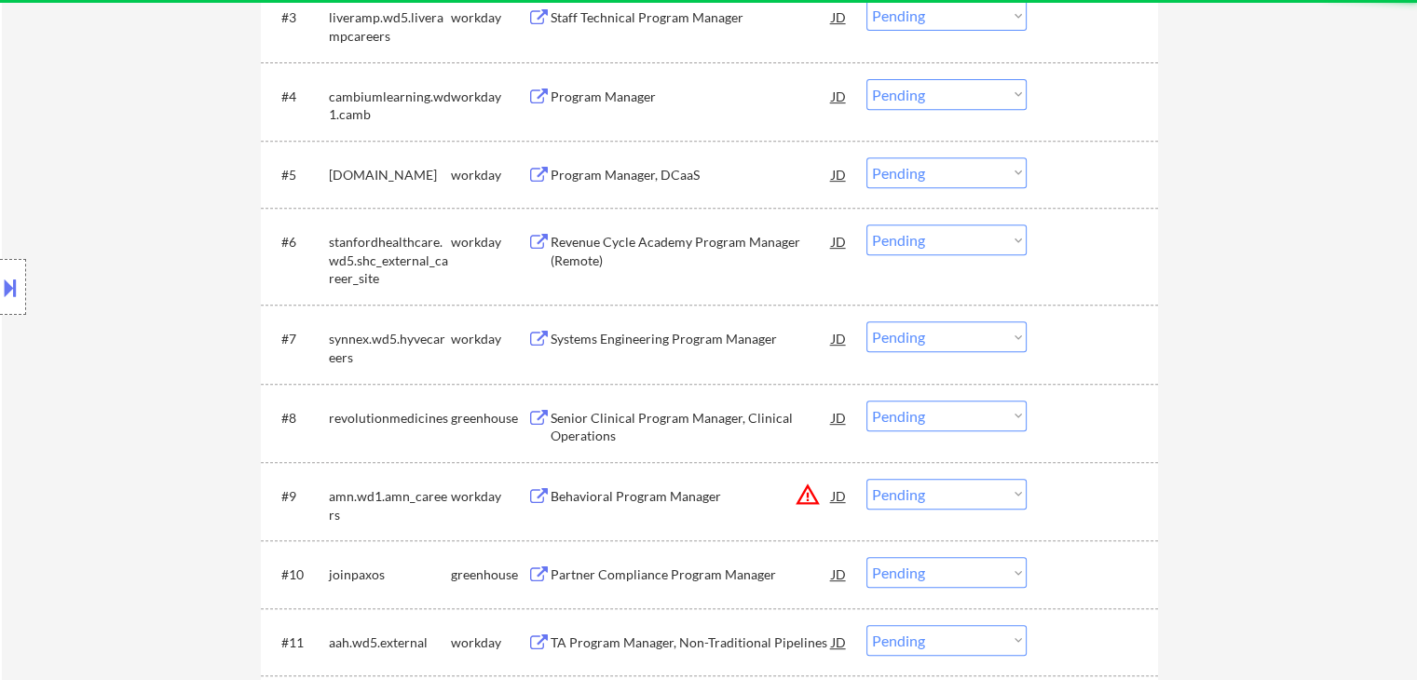
click at [579, 427] on div "Senior Clinical Program Manager, Clinical Operations" at bounding box center [691, 427] width 281 height 36
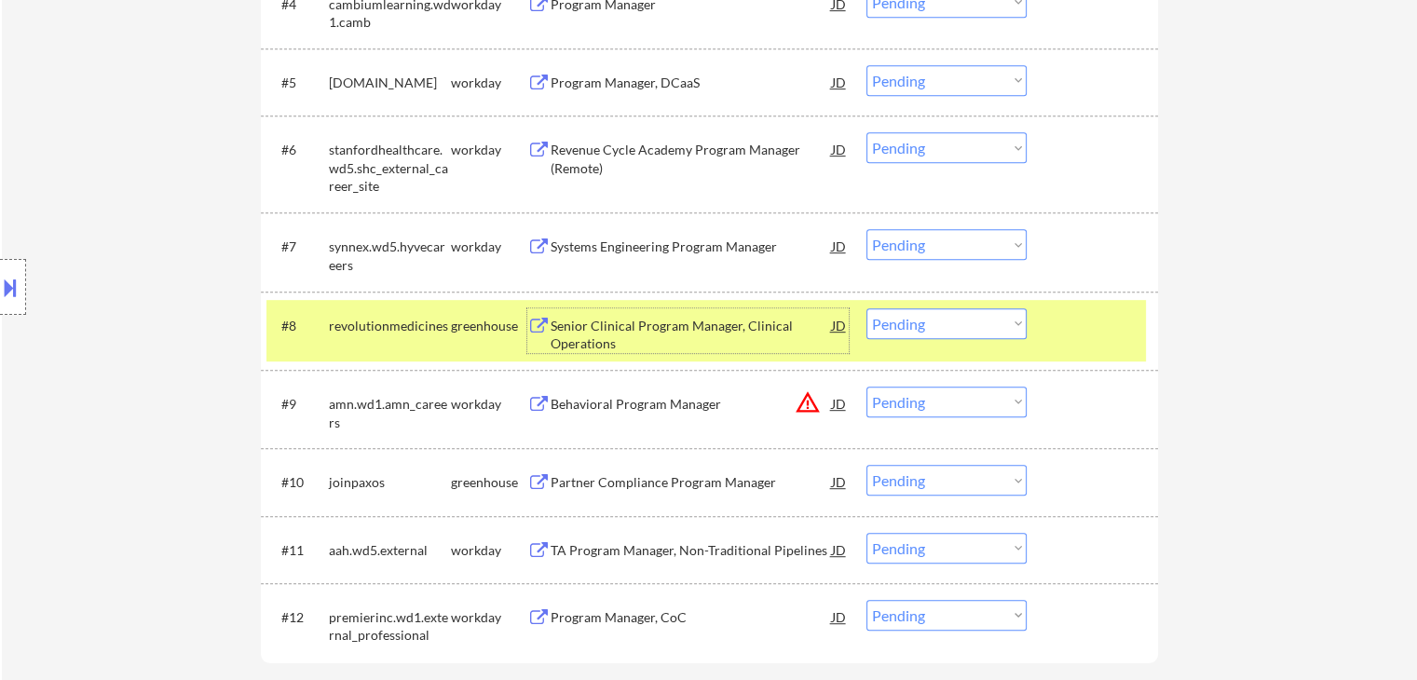
scroll to position [881, 0]
click at [952, 327] on select "Choose an option... Pending Applied Excluded (Questions) Excluded (Expired) Exc…" at bounding box center [946, 322] width 160 height 31
click at [866, 307] on select "Choose an option... Pending Applied Excluded (Questions) Excluded (Expired) Exc…" at bounding box center [946, 322] width 160 height 31
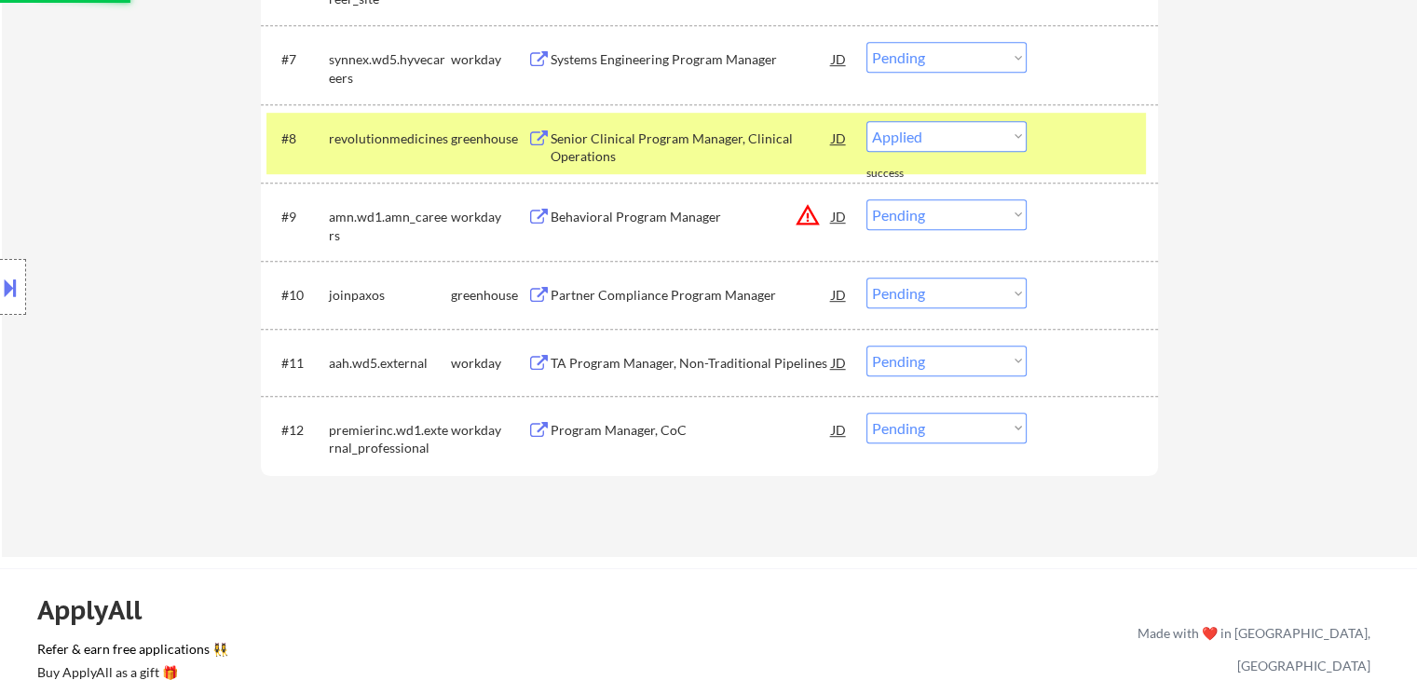
select select ""pending""
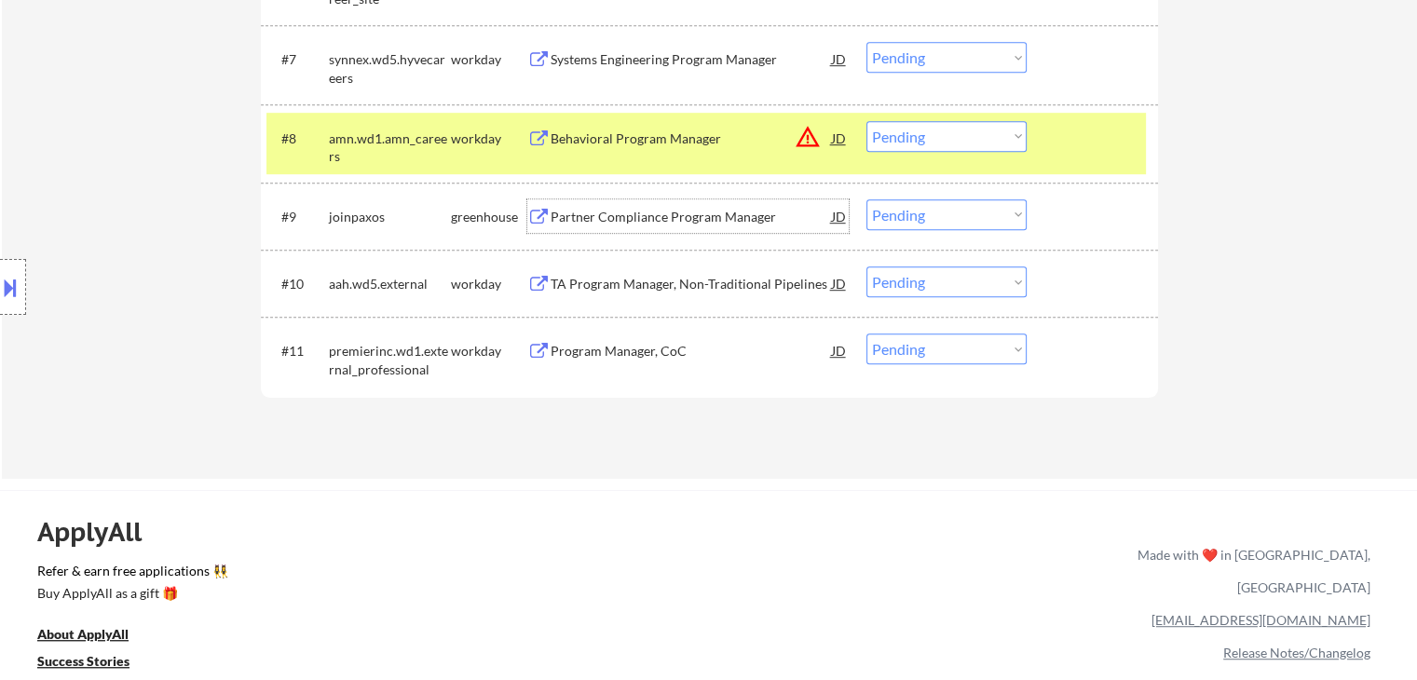
click at [575, 225] on div "Partner Compliance Program Manager" at bounding box center [691, 217] width 281 height 19
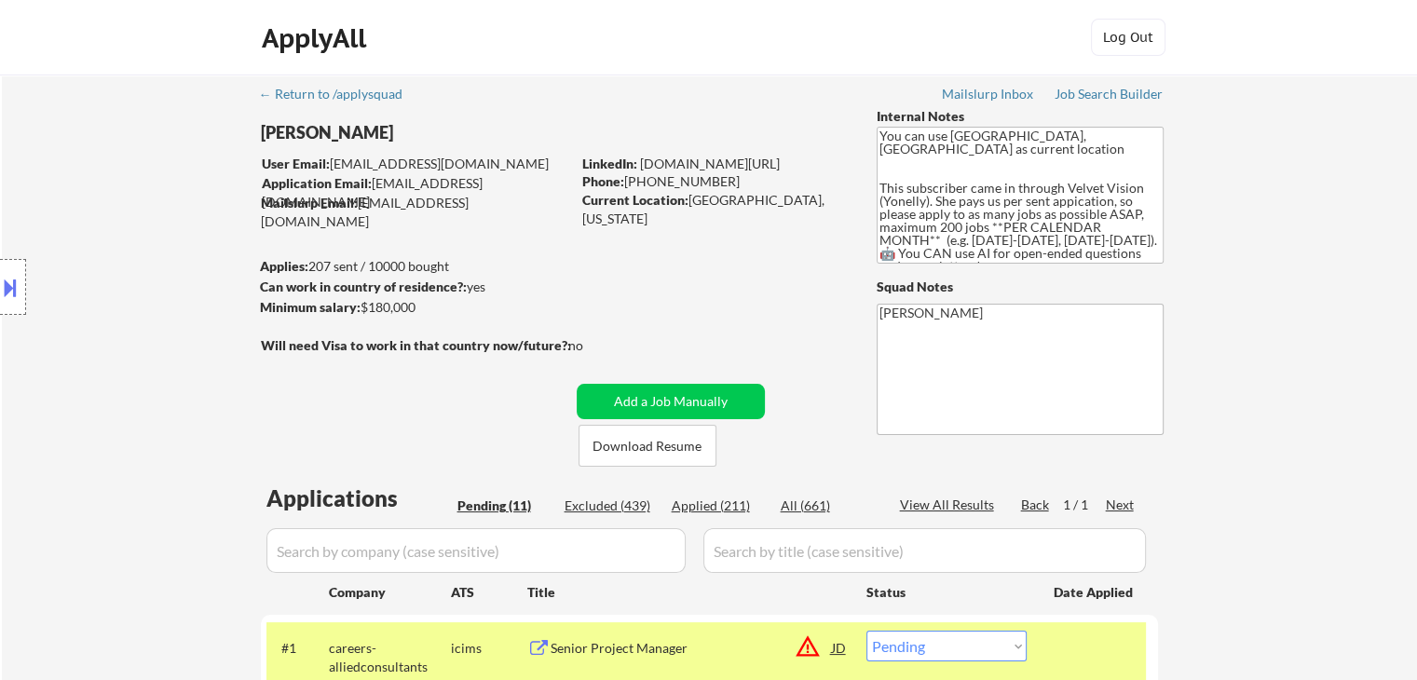
scroll to position [0, 0]
